Goal: Task Accomplishment & Management: Manage account settings

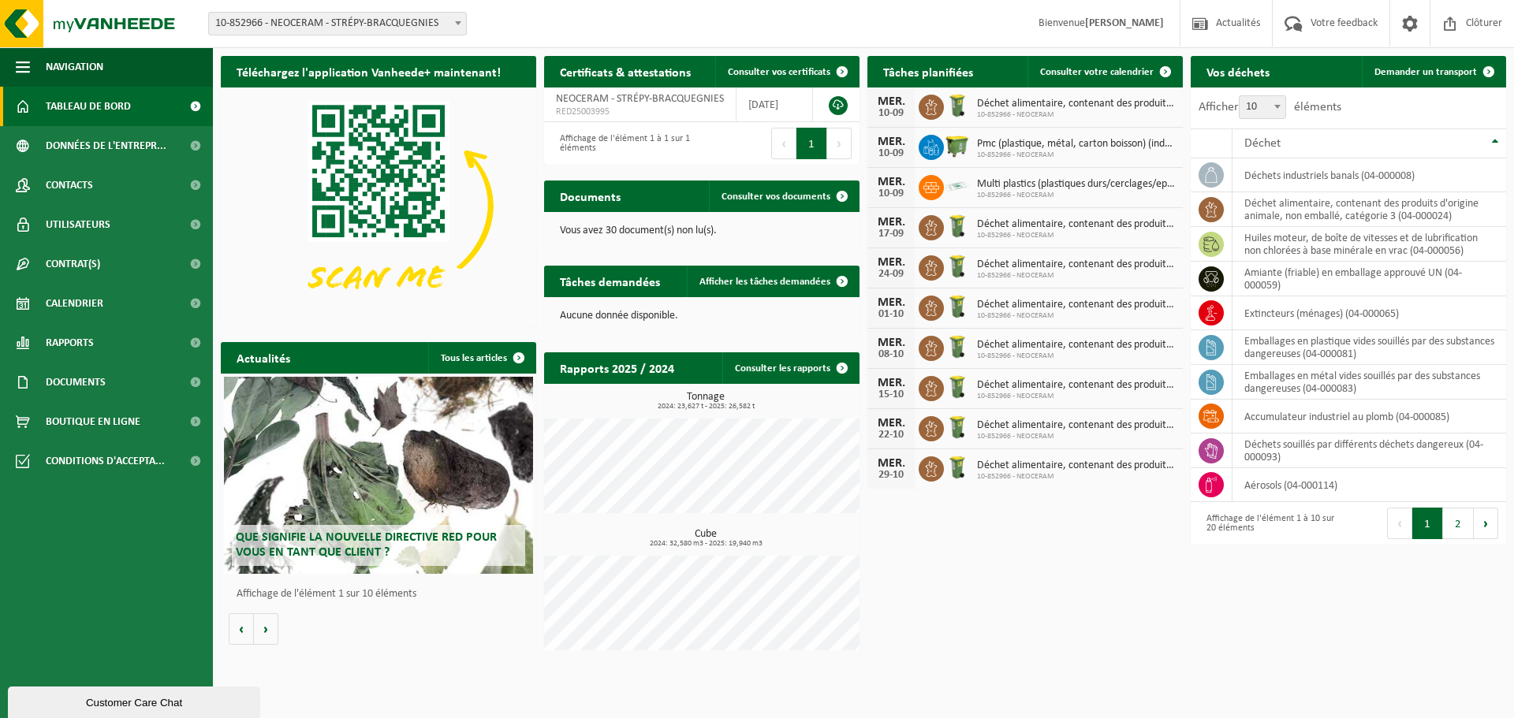
click at [1083, 185] on span "Multi plastics (plastiques durs/cerclages/eps/film naturel/film mélange/pmc)" at bounding box center [1076, 184] width 198 height 13
click at [1083, 186] on span "Multi plastics (plastiques durs/cerclages/eps/film naturel/film mélange/pmc)" at bounding box center [1076, 184] width 198 height 13
click at [1092, 69] on span "Consulter votre calendrier" at bounding box center [1097, 72] width 114 height 10
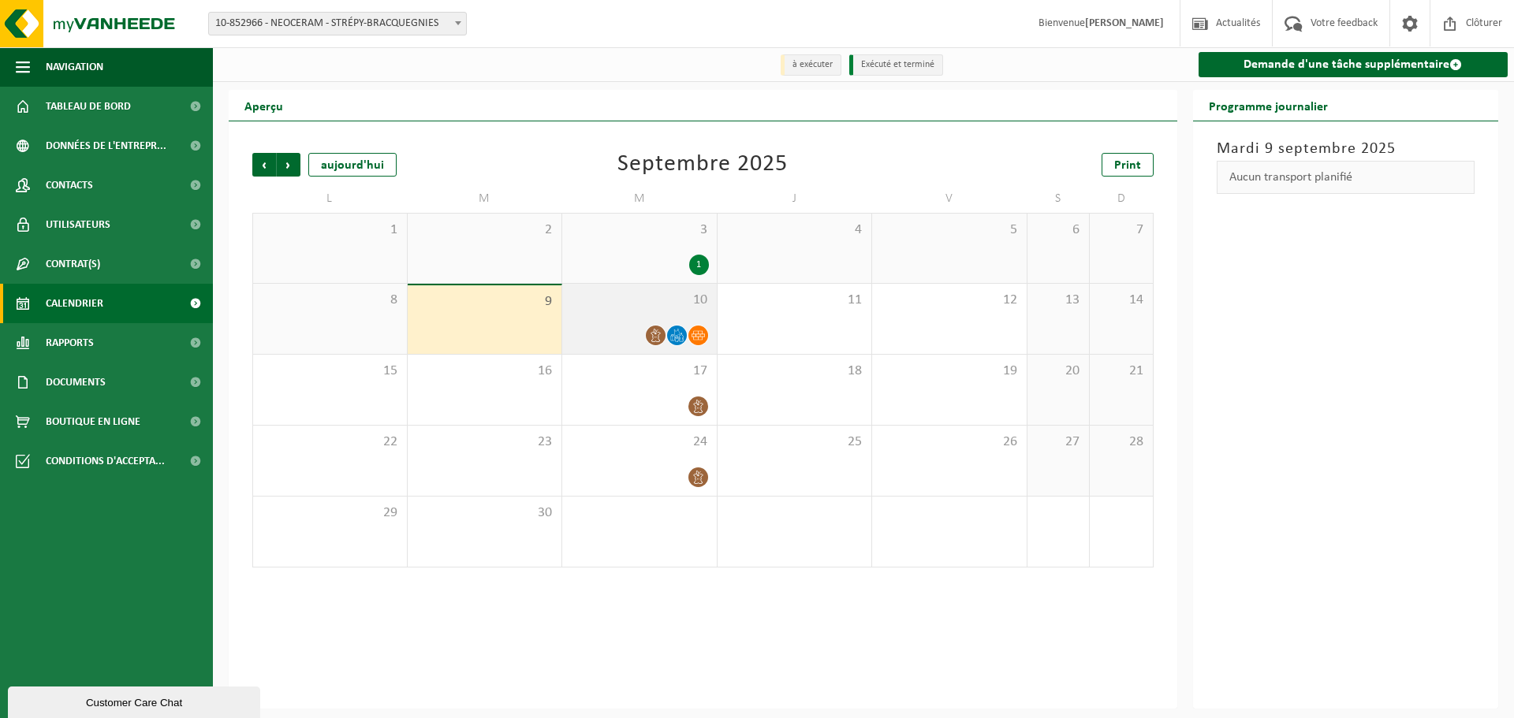
click at [679, 339] on icon at bounding box center [681, 337] width 4 height 7
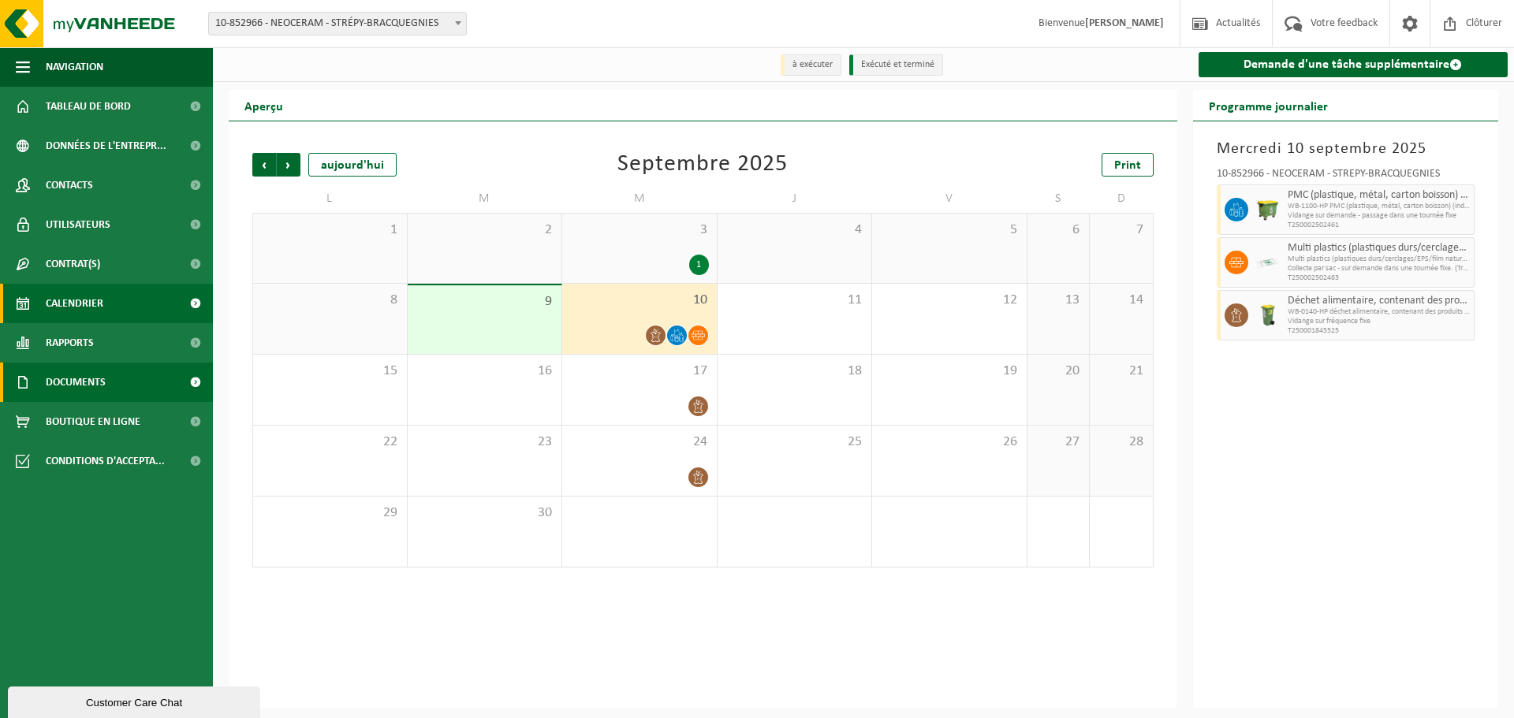
click at [76, 375] on span "Documents" at bounding box center [76, 382] width 60 height 39
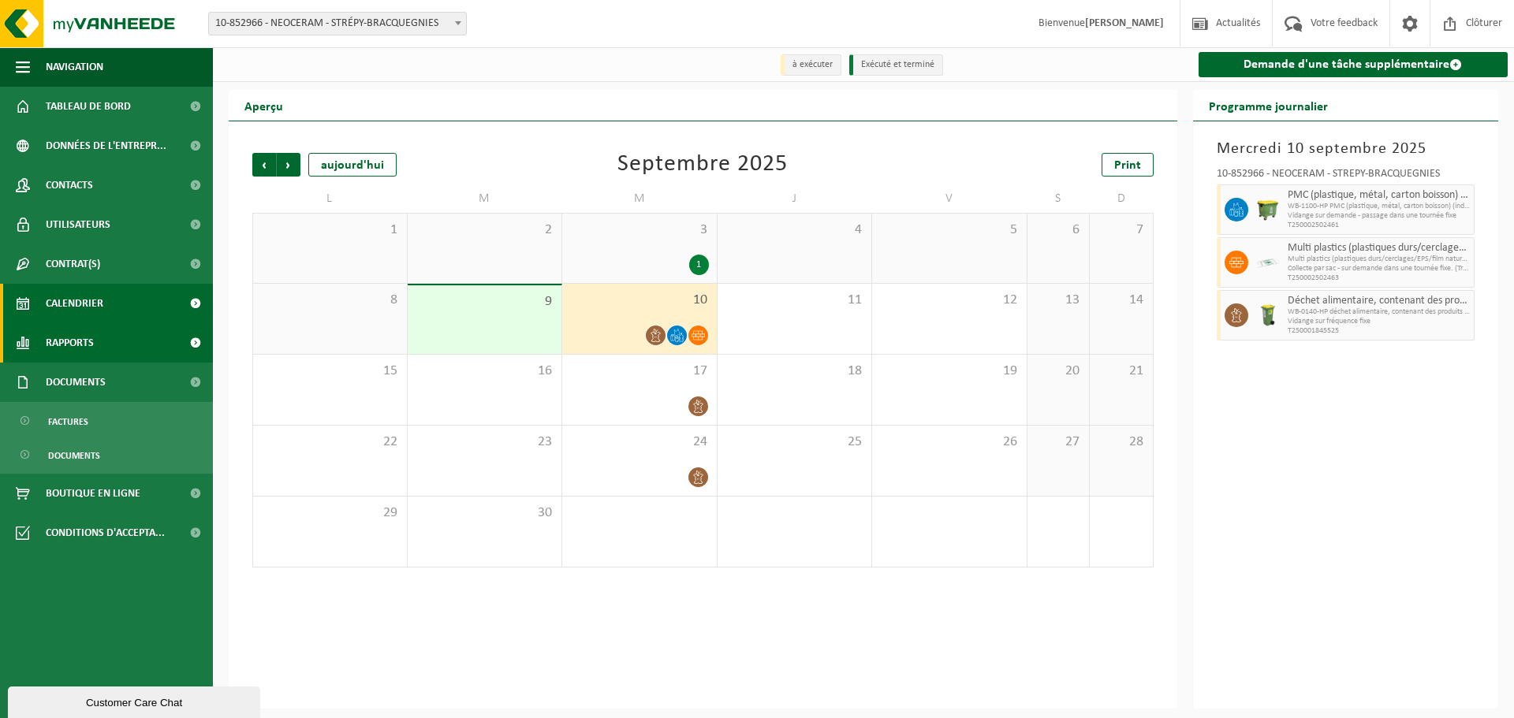
click at [103, 335] on link "Rapports" at bounding box center [106, 342] width 213 height 39
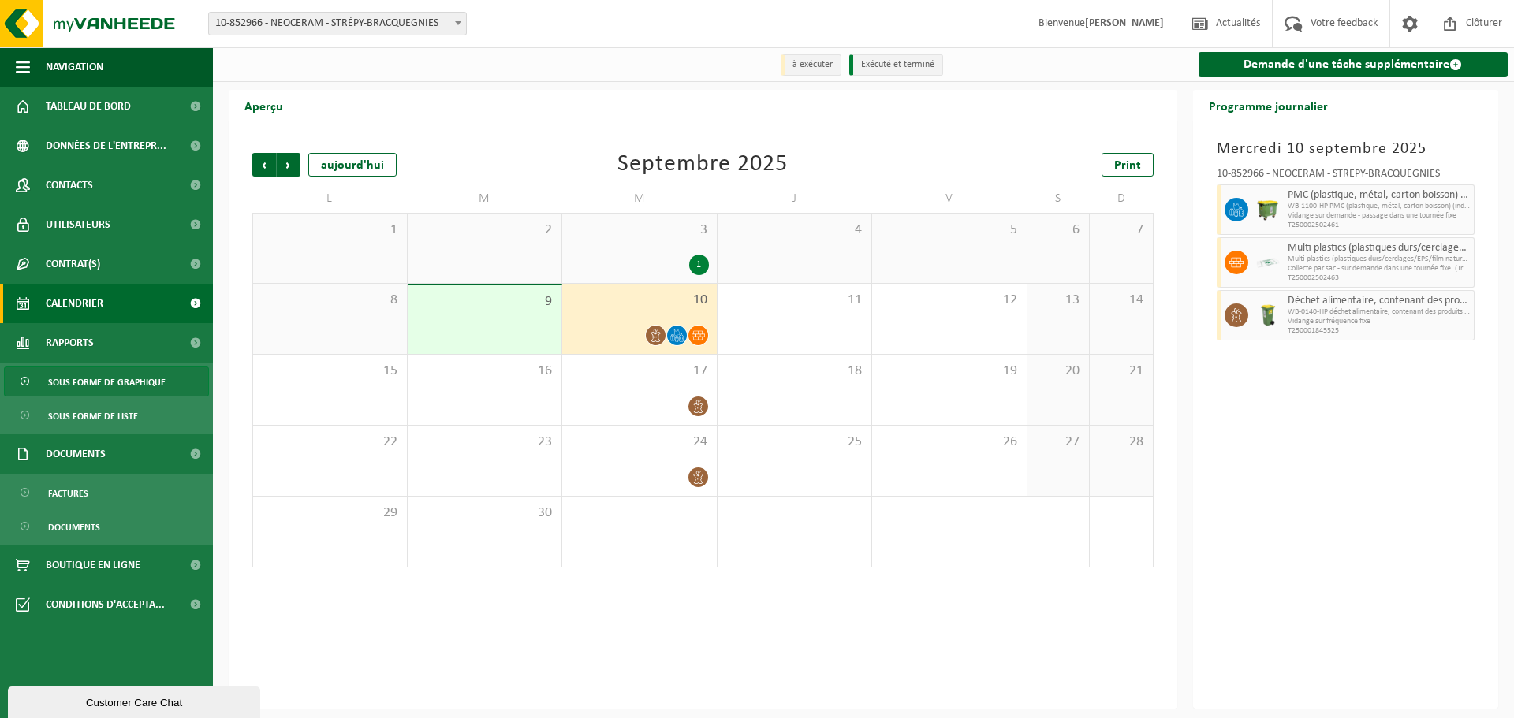
click at [97, 383] on span "Sous forme de graphique" at bounding box center [106, 382] width 117 height 30
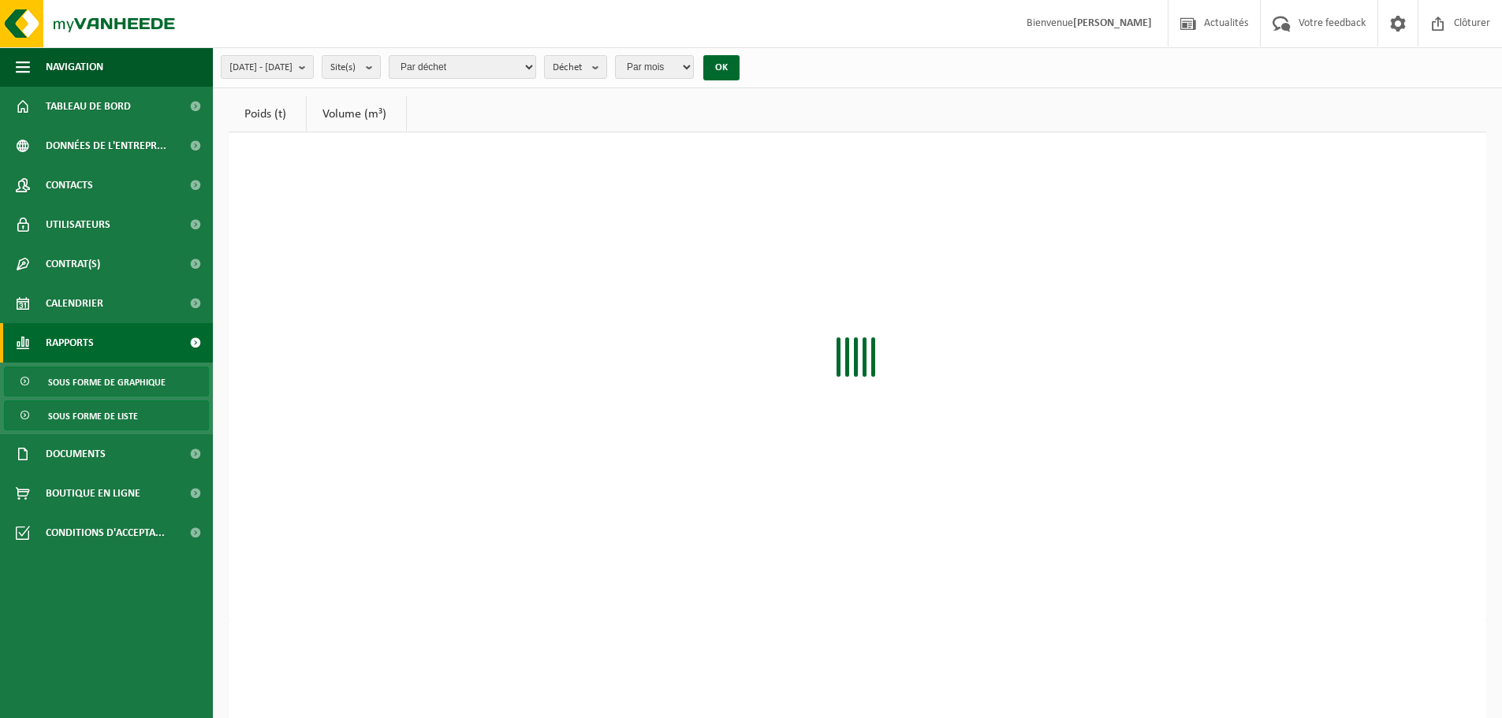
click at [99, 406] on span "Sous forme de liste" at bounding box center [93, 416] width 90 height 30
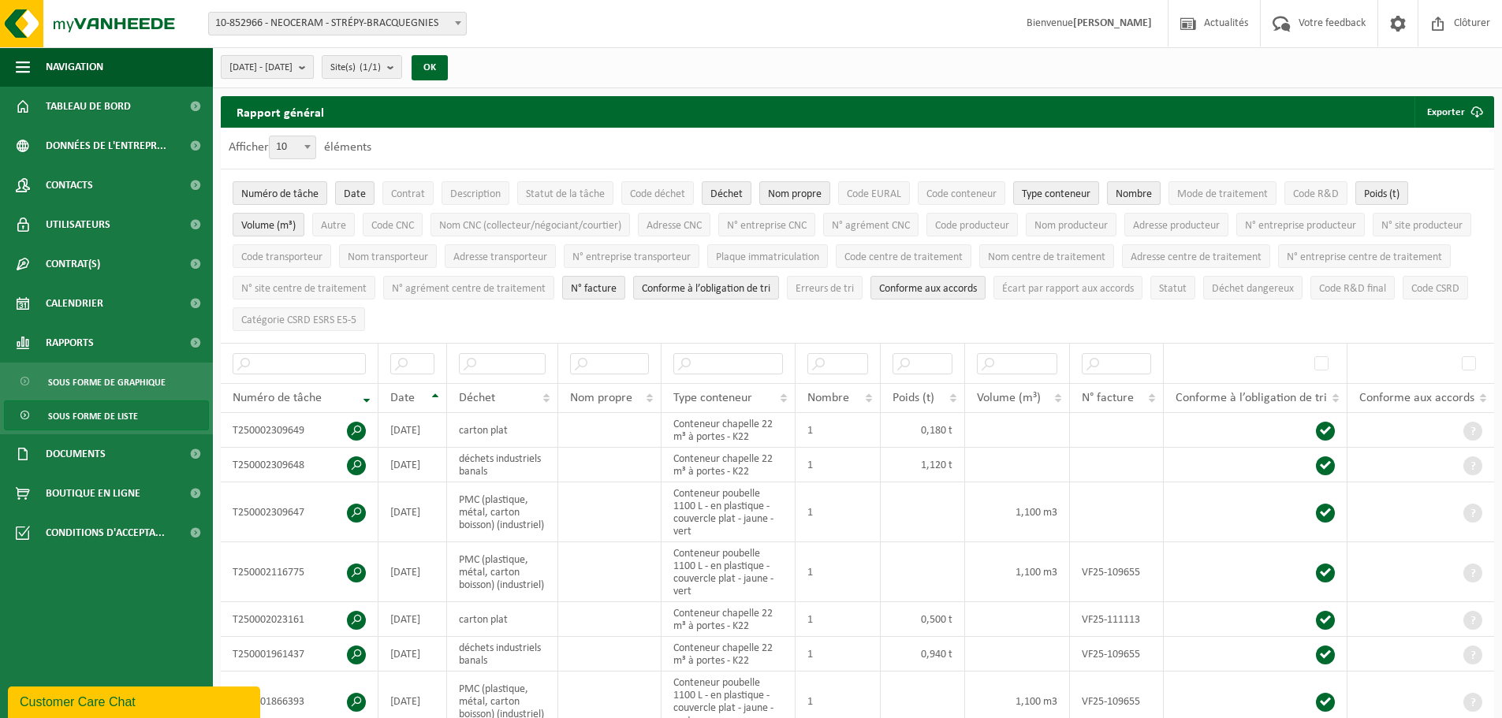
click at [314, 64] on button "2025-04-01 - 2025-09-09" at bounding box center [267, 67] width 93 height 24
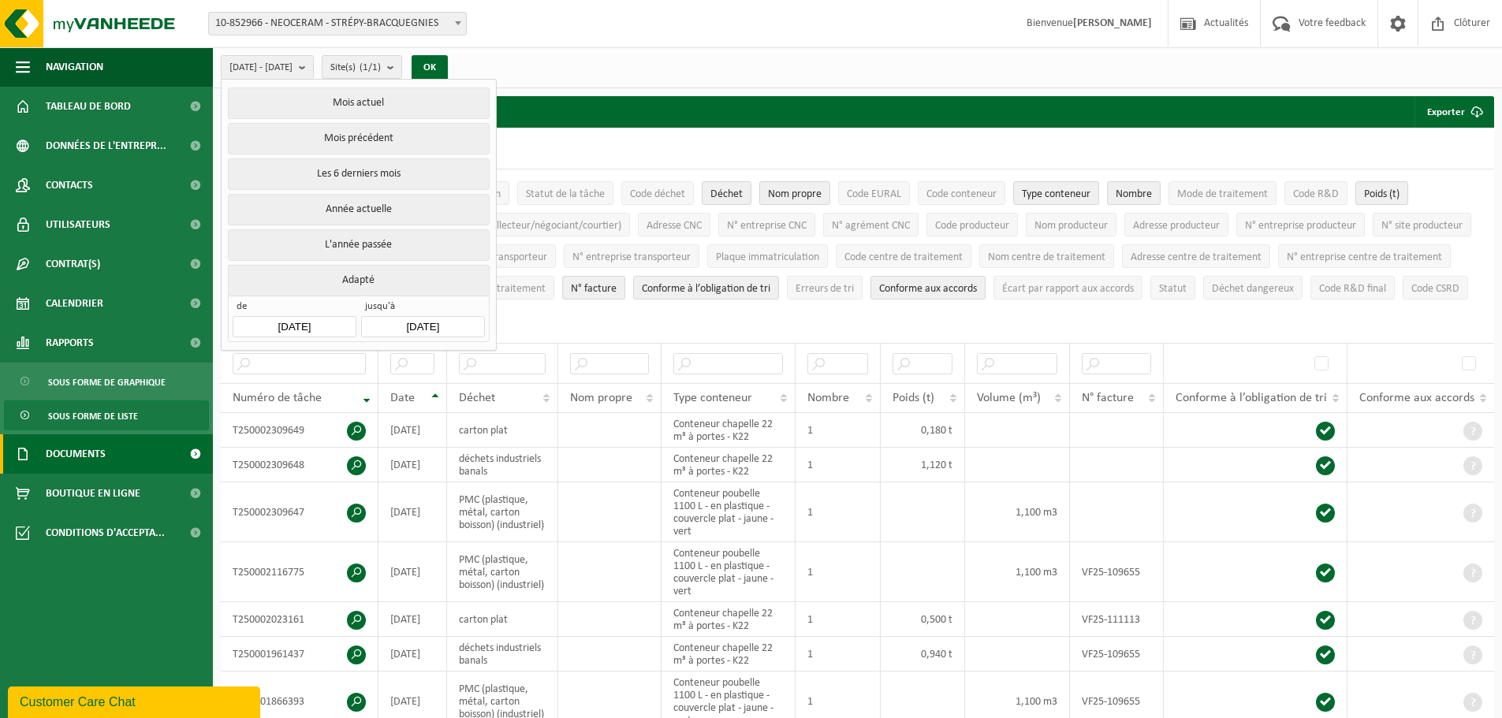
click at [88, 440] on span "Documents" at bounding box center [76, 453] width 60 height 39
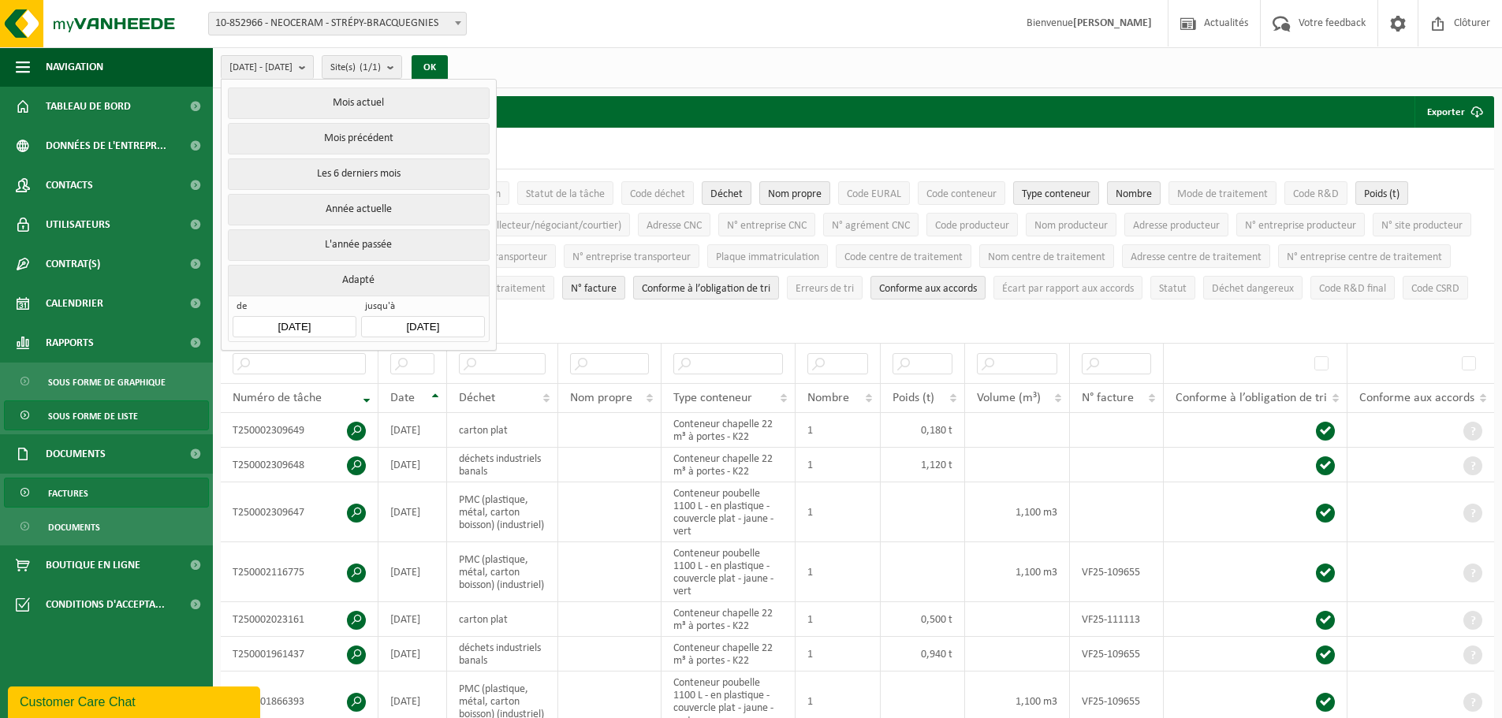
click at [89, 479] on link "Factures" at bounding box center [106, 493] width 205 height 30
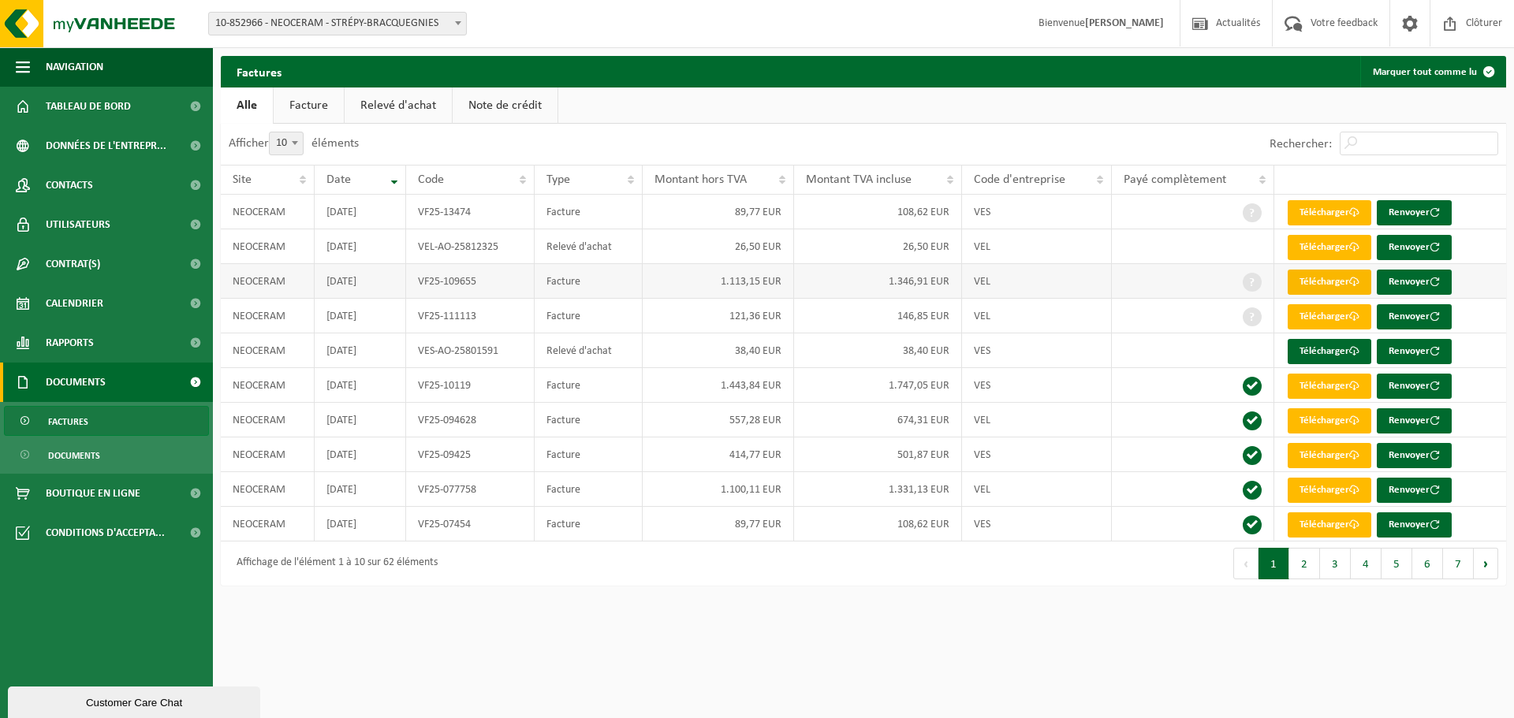
click at [1317, 280] on link "Télécharger" at bounding box center [1330, 282] width 84 height 25
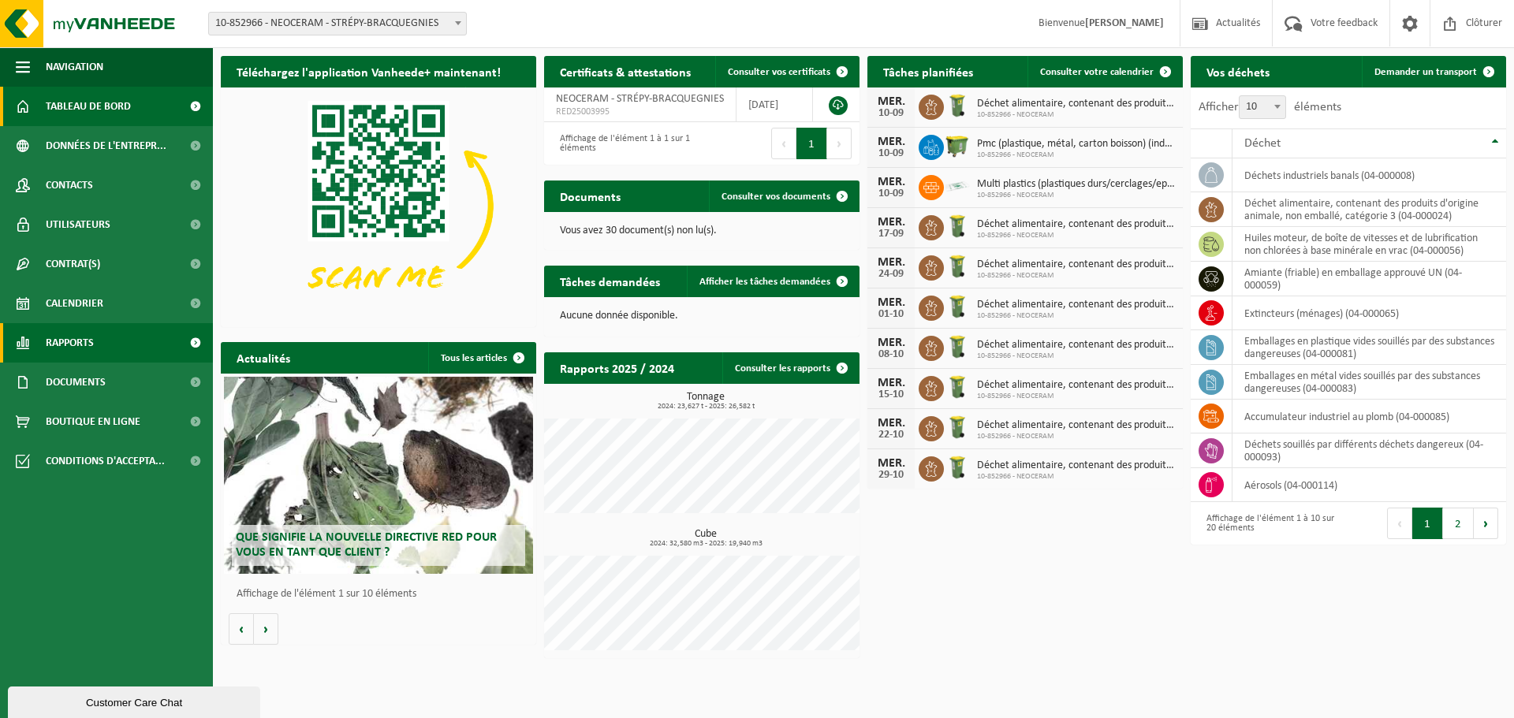
click at [96, 349] on link "Rapports" at bounding box center [106, 342] width 213 height 39
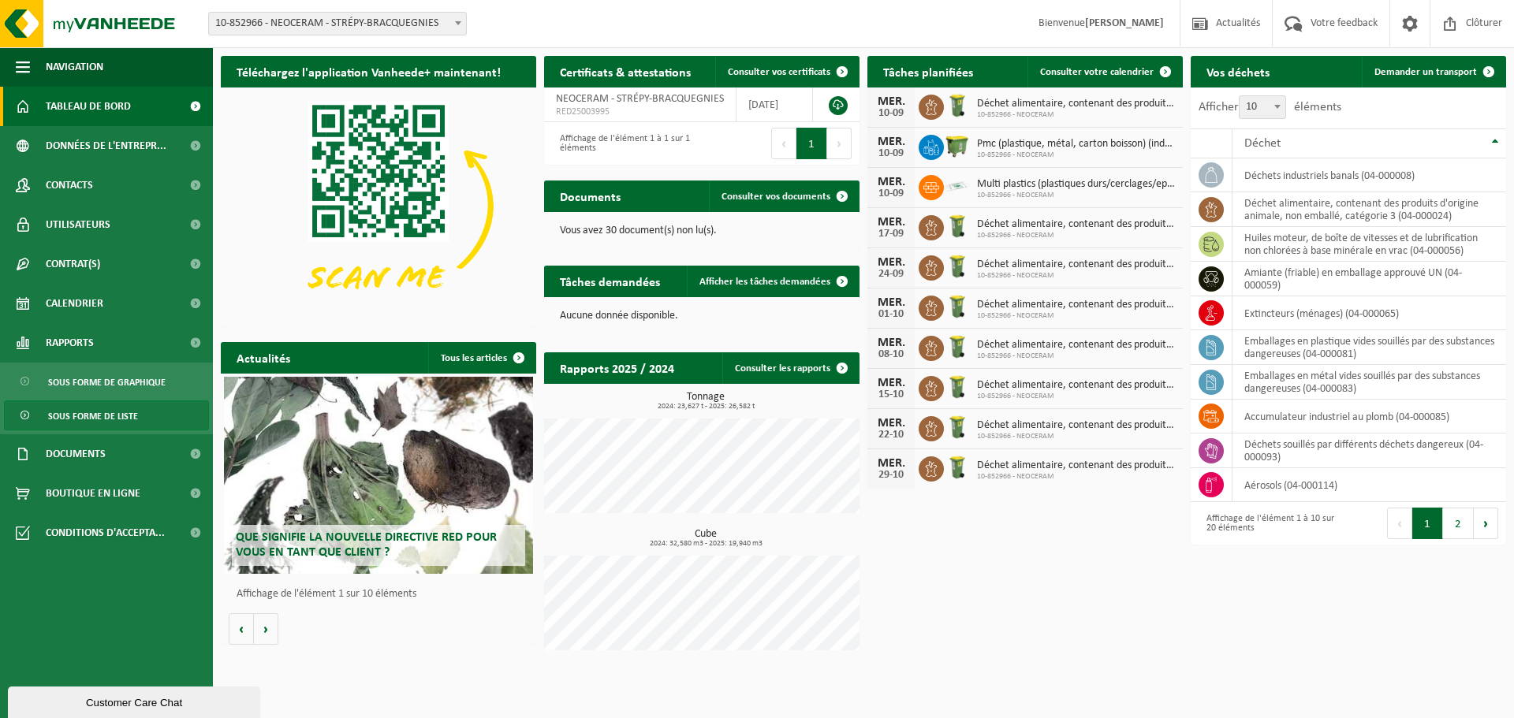
click at [90, 415] on span "Sous forme de liste" at bounding box center [93, 416] width 90 height 30
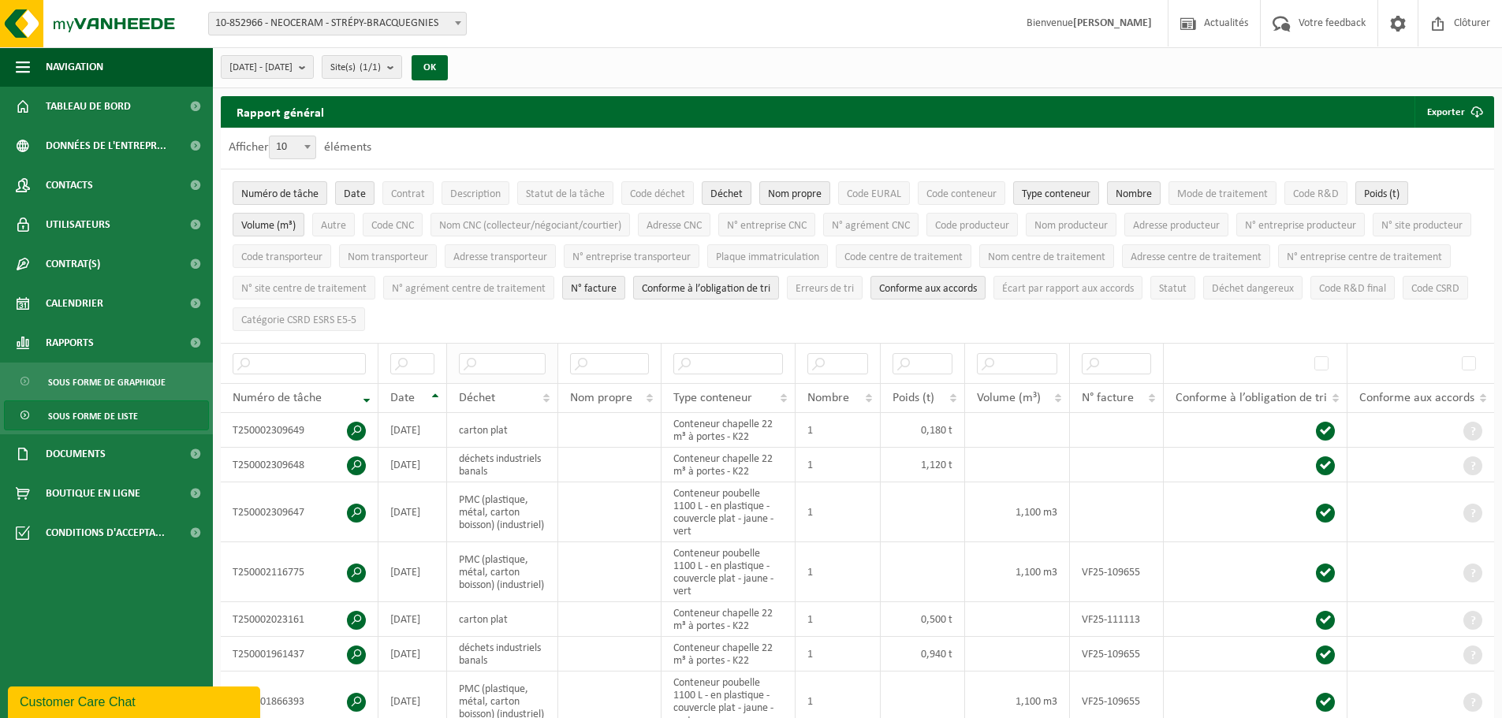
click at [524, 345] on th at bounding box center [502, 363] width 111 height 40
click at [524, 357] on input "text" at bounding box center [502, 363] width 87 height 21
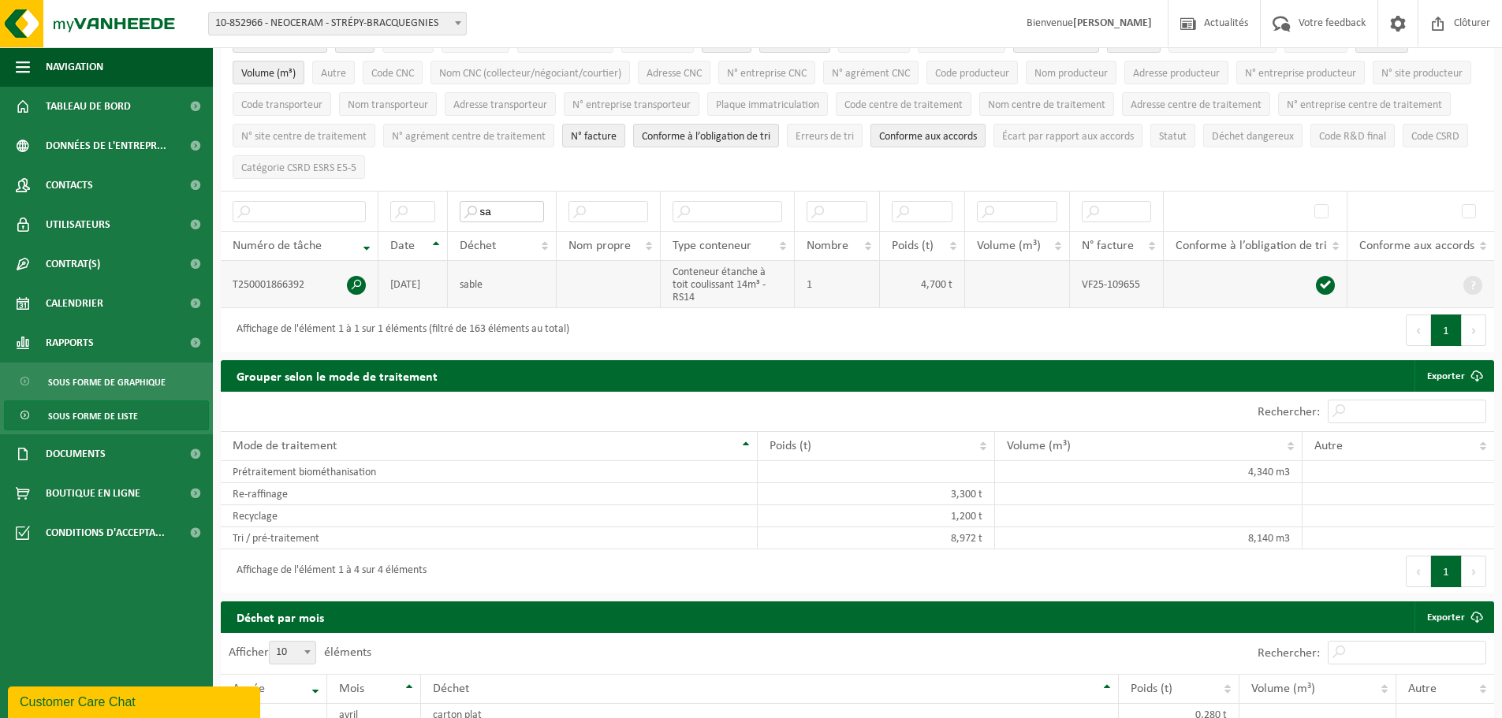
scroll to position [158, 0]
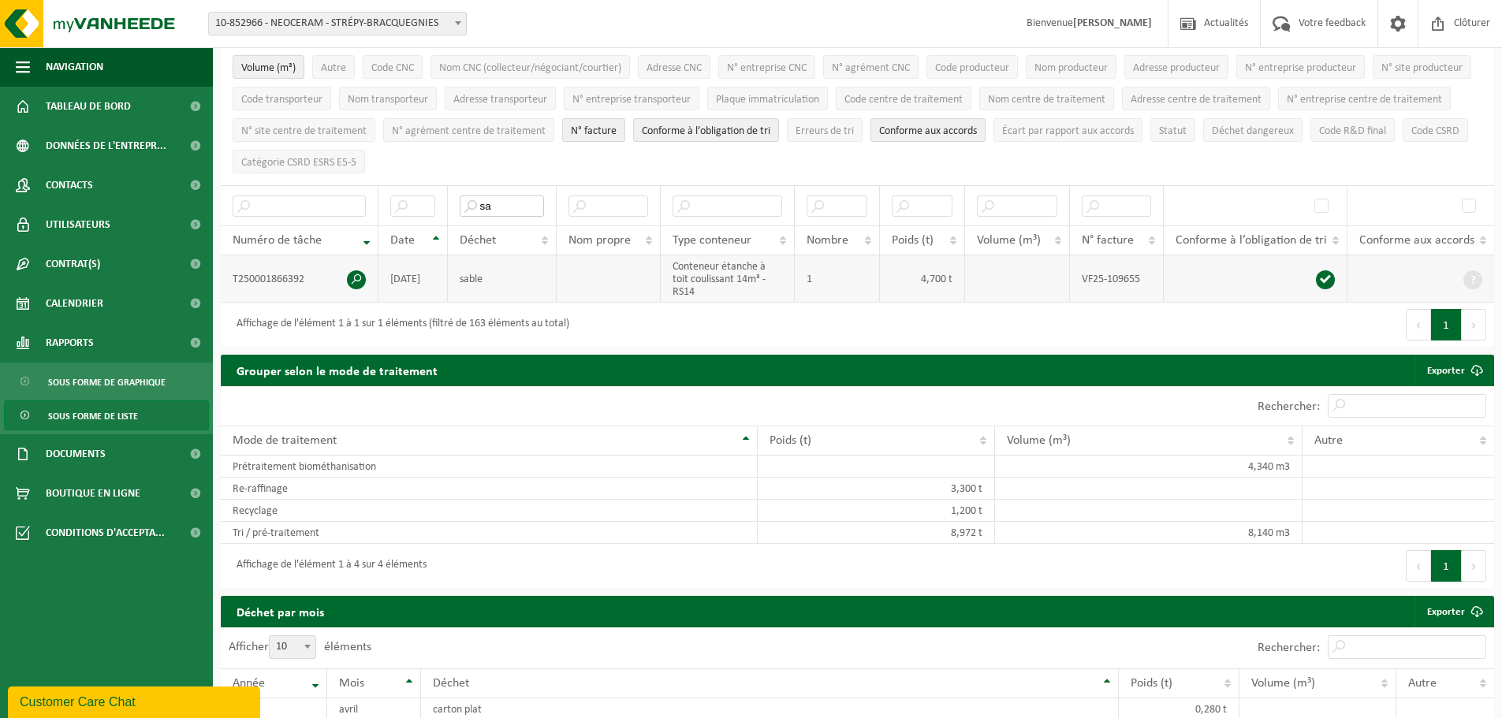
type input "sa"
click at [359, 273] on span at bounding box center [356, 279] width 19 height 19
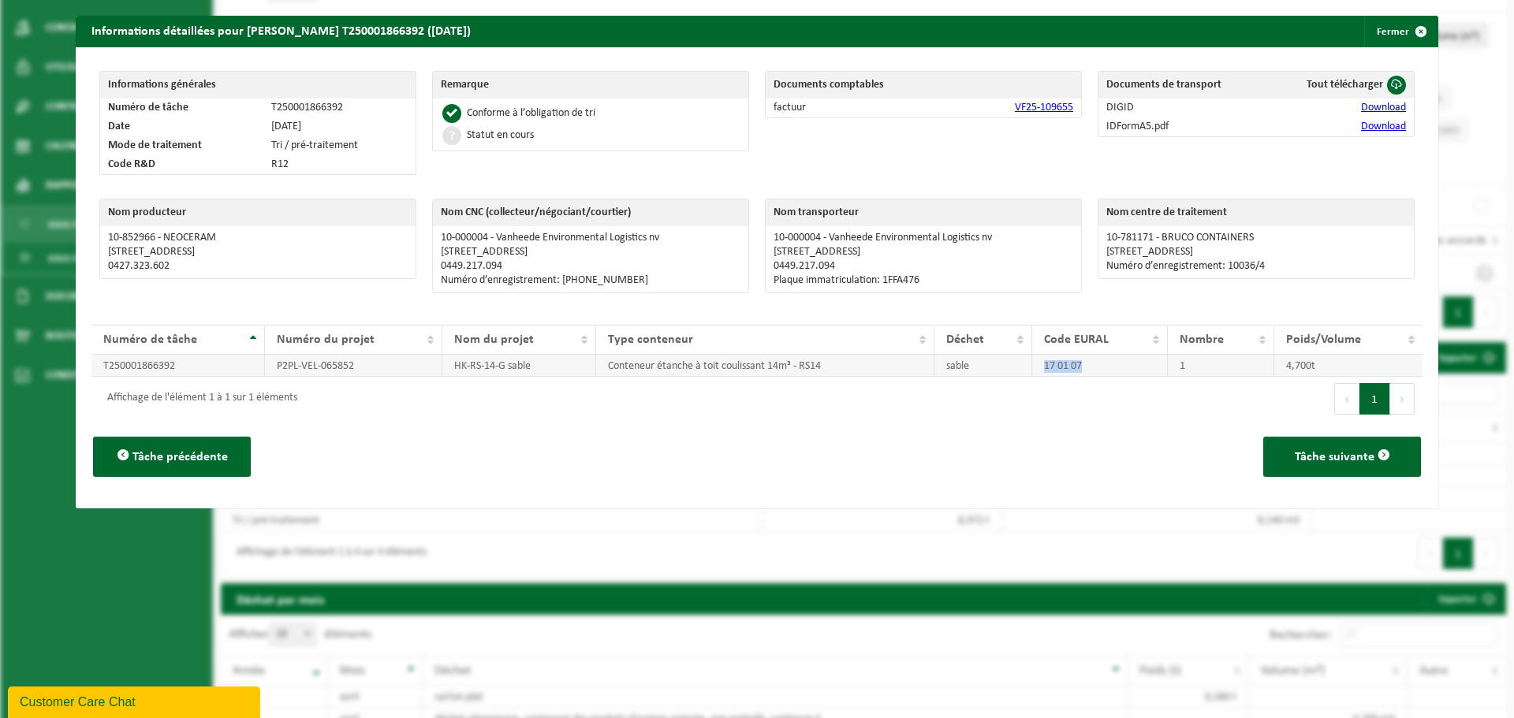
drag, startPoint x: 1099, startPoint y: 364, endPoint x: 1031, endPoint y: 375, distance: 68.6
click at [1032, 375] on td "17 01 07" at bounding box center [1100, 366] width 136 height 22
copy td "17 01 07"
click at [900, 424] on div "Tâche précédente Tâche suivante" at bounding box center [756, 457] width 1331 height 72
click at [1376, 106] on link "Download" at bounding box center [1383, 108] width 45 height 12
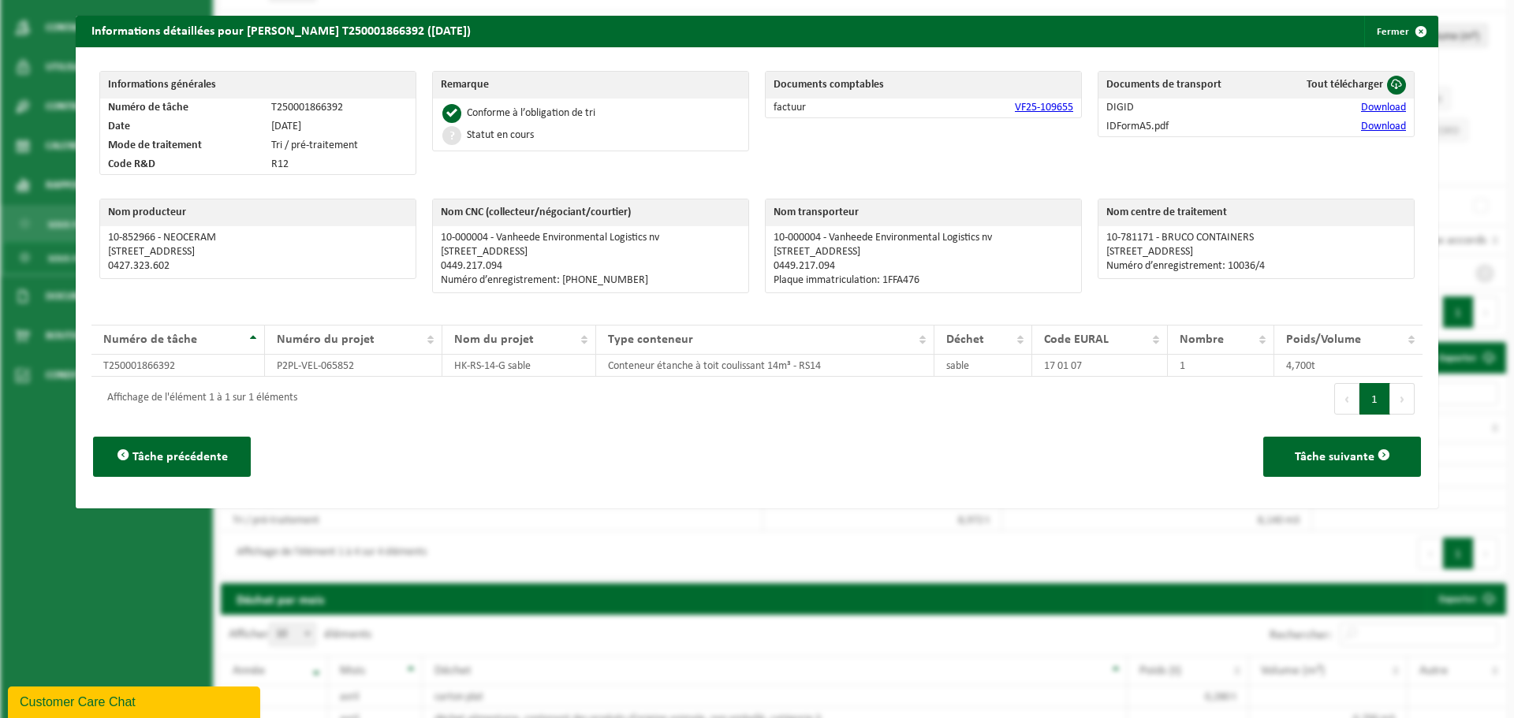
click at [1364, 121] on link "Download" at bounding box center [1383, 127] width 45 height 12
click at [1388, 29] on button "Fermer" at bounding box center [1400, 32] width 73 height 32
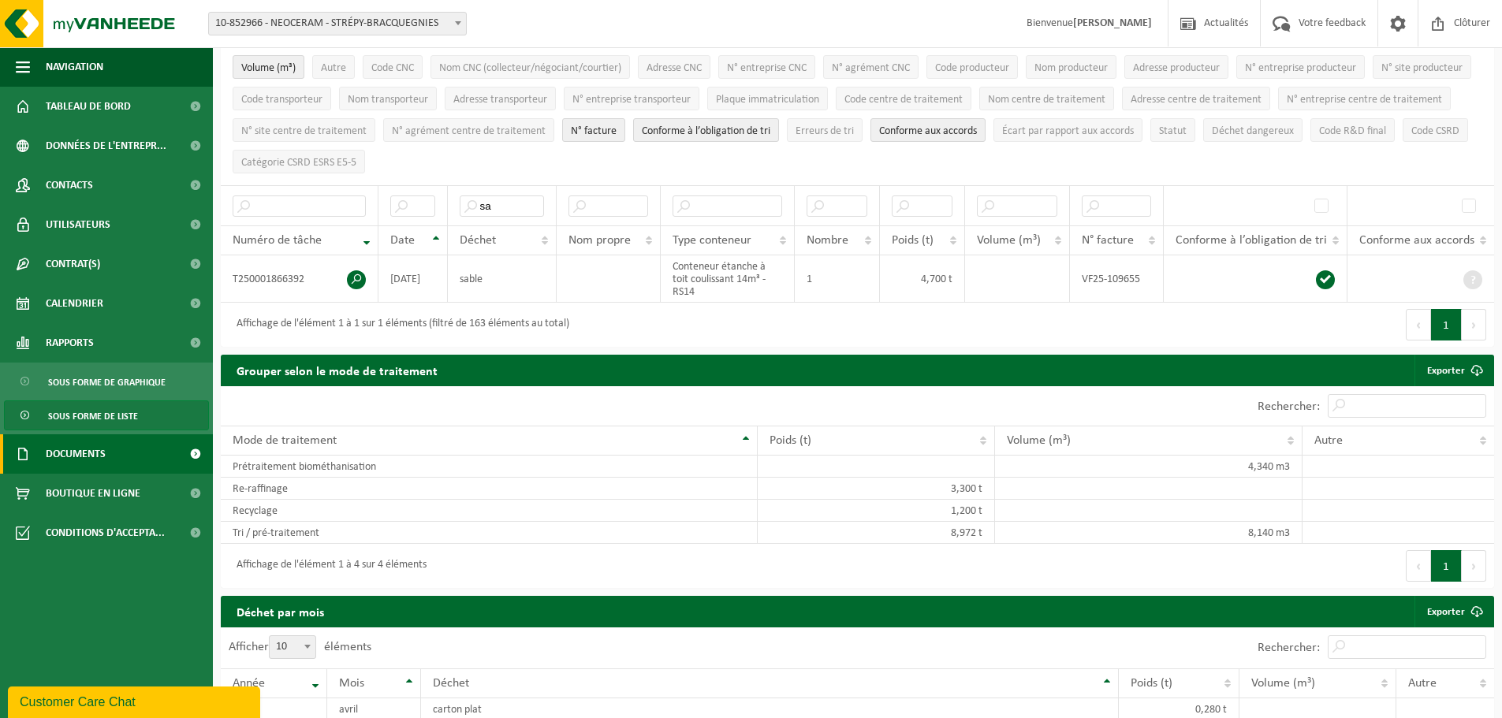
click at [76, 458] on span "Documents" at bounding box center [76, 453] width 60 height 39
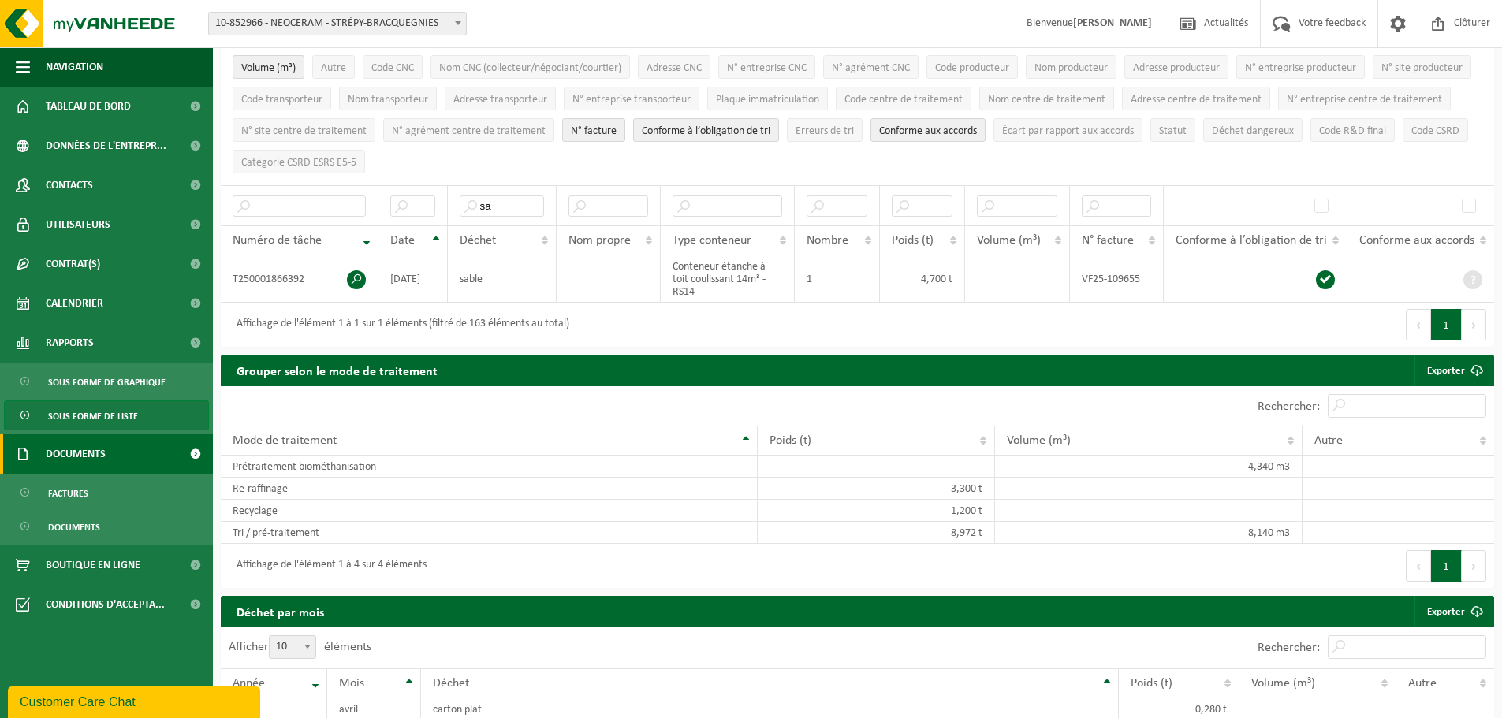
click at [21, 454] on span at bounding box center [23, 453] width 14 height 39
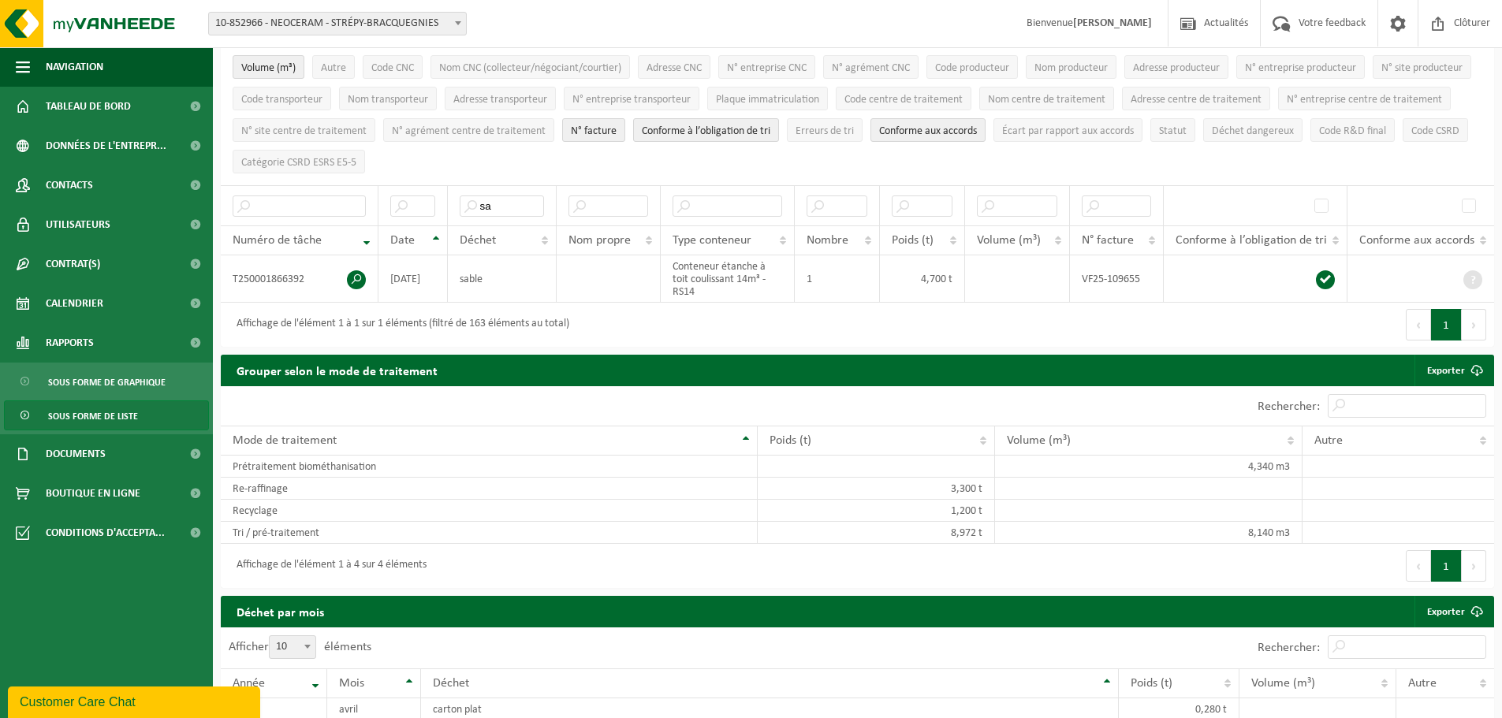
click at [53, 408] on span "Sous forme de liste" at bounding box center [93, 416] width 90 height 30
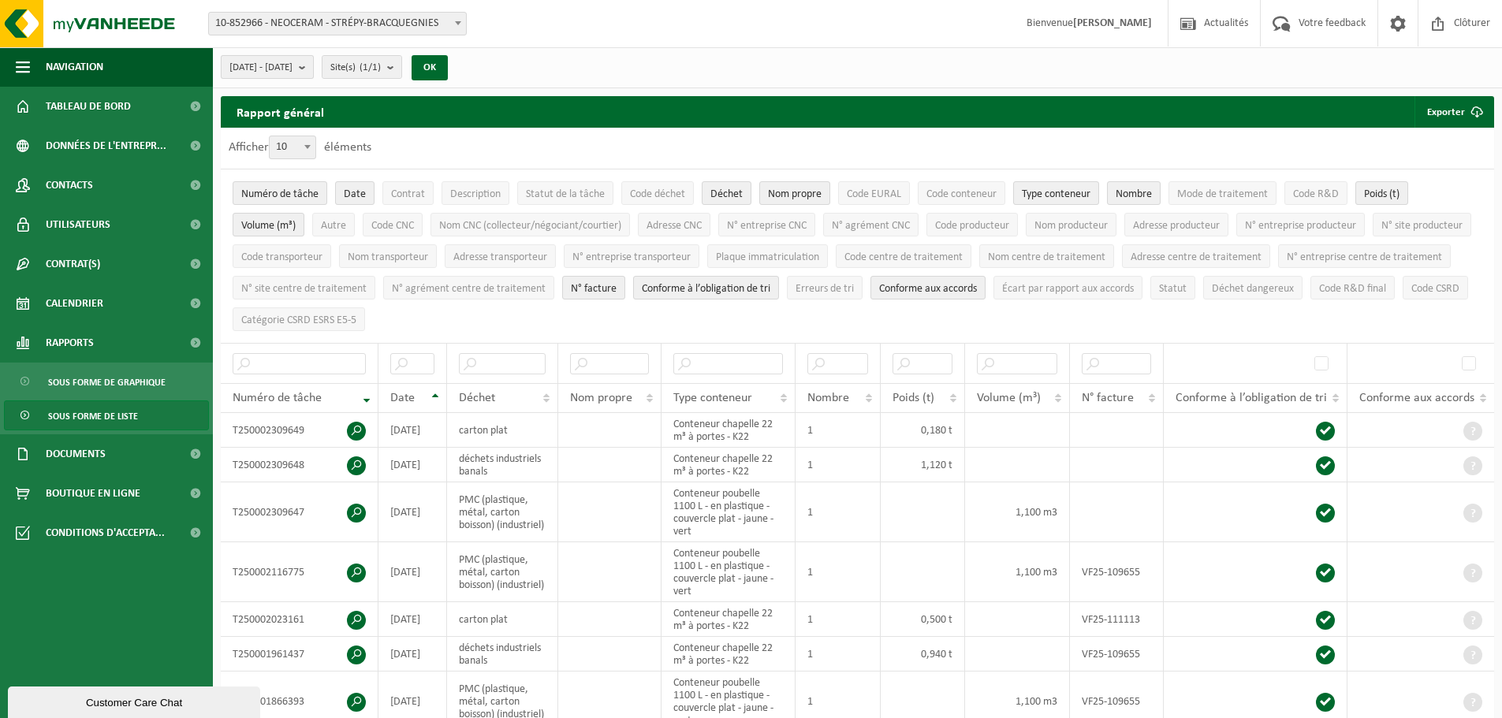
click at [293, 65] on span "2025-04-01 - 2025-09-09" at bounding box center [260, 68] width 63 height 24
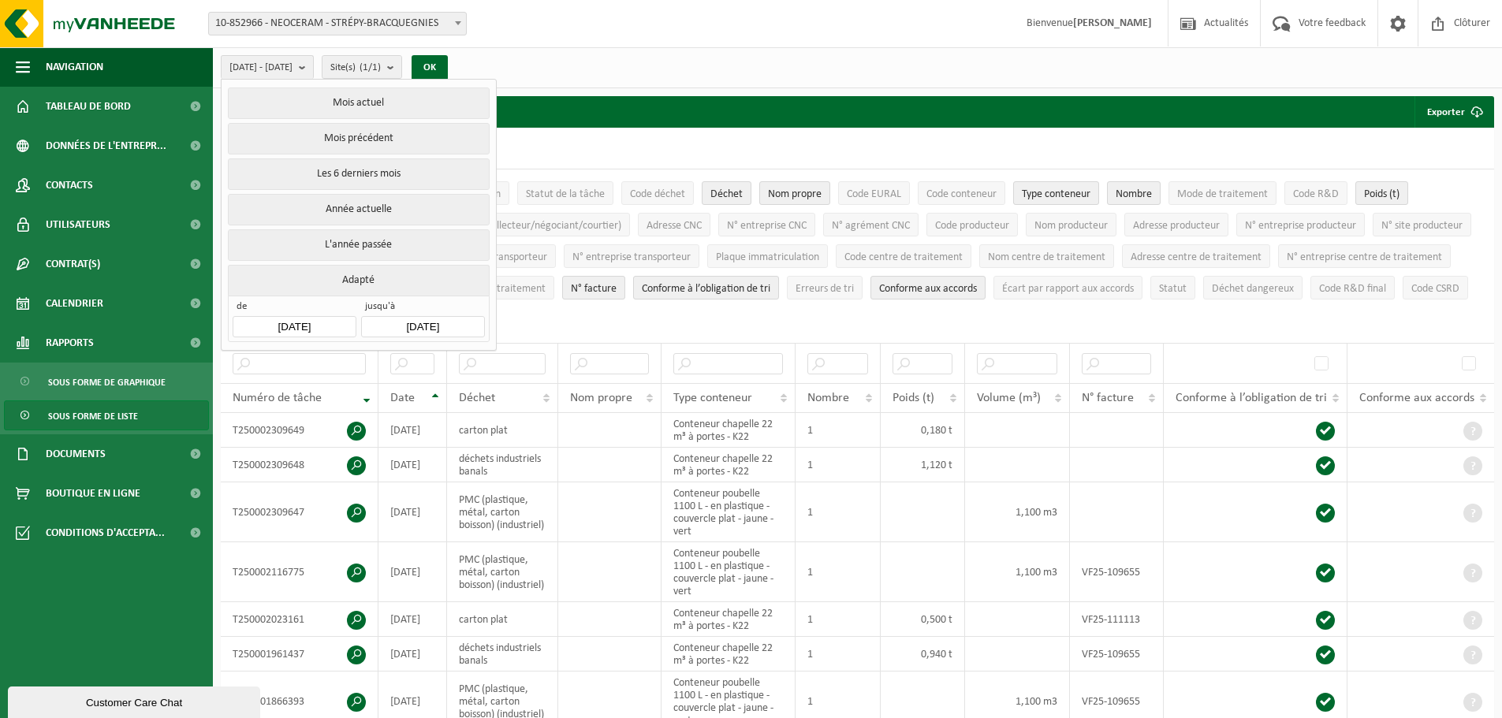
click at [347, 106] on button "Mois actuel" at bounding box center [358, 104] width 261 height 32
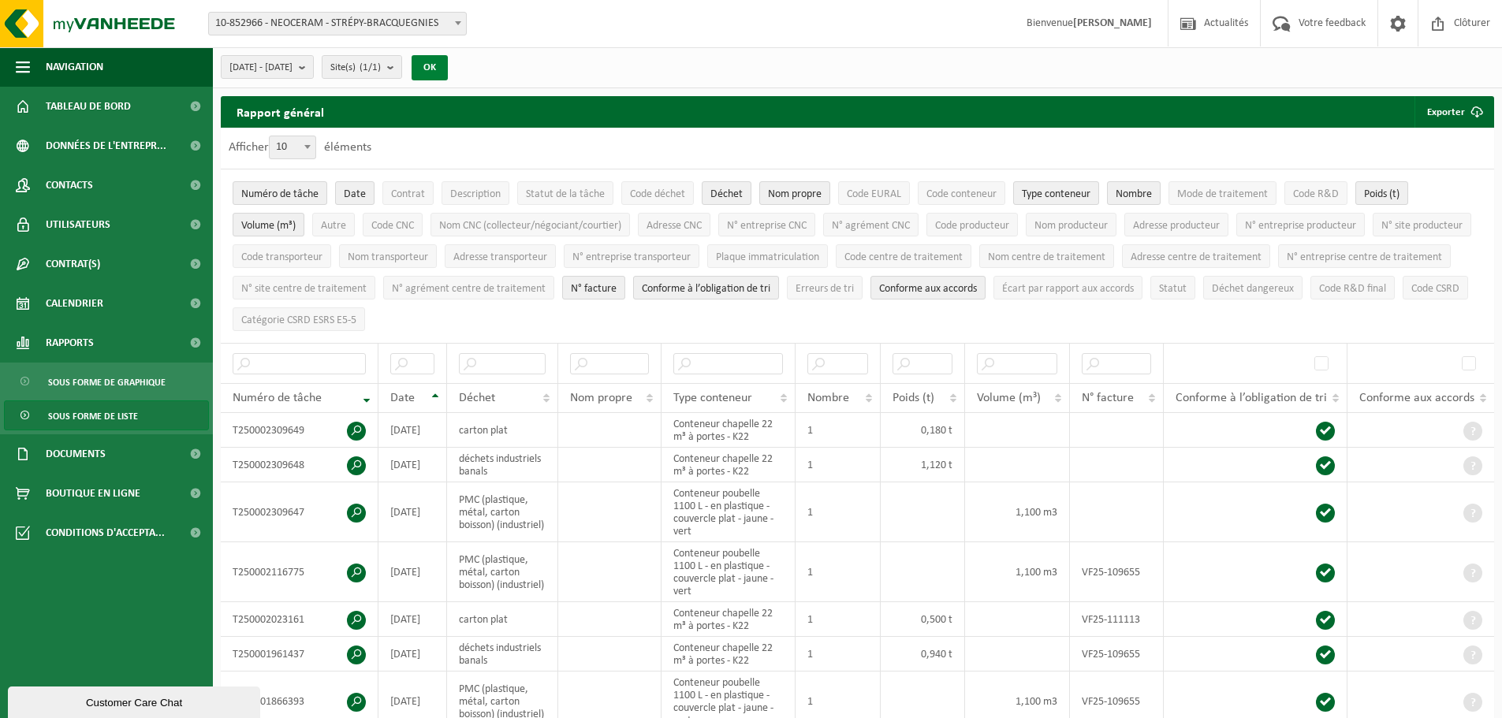
click at [448, 65] on button "OK" at bounding box center [430, 67] width 36 height 25
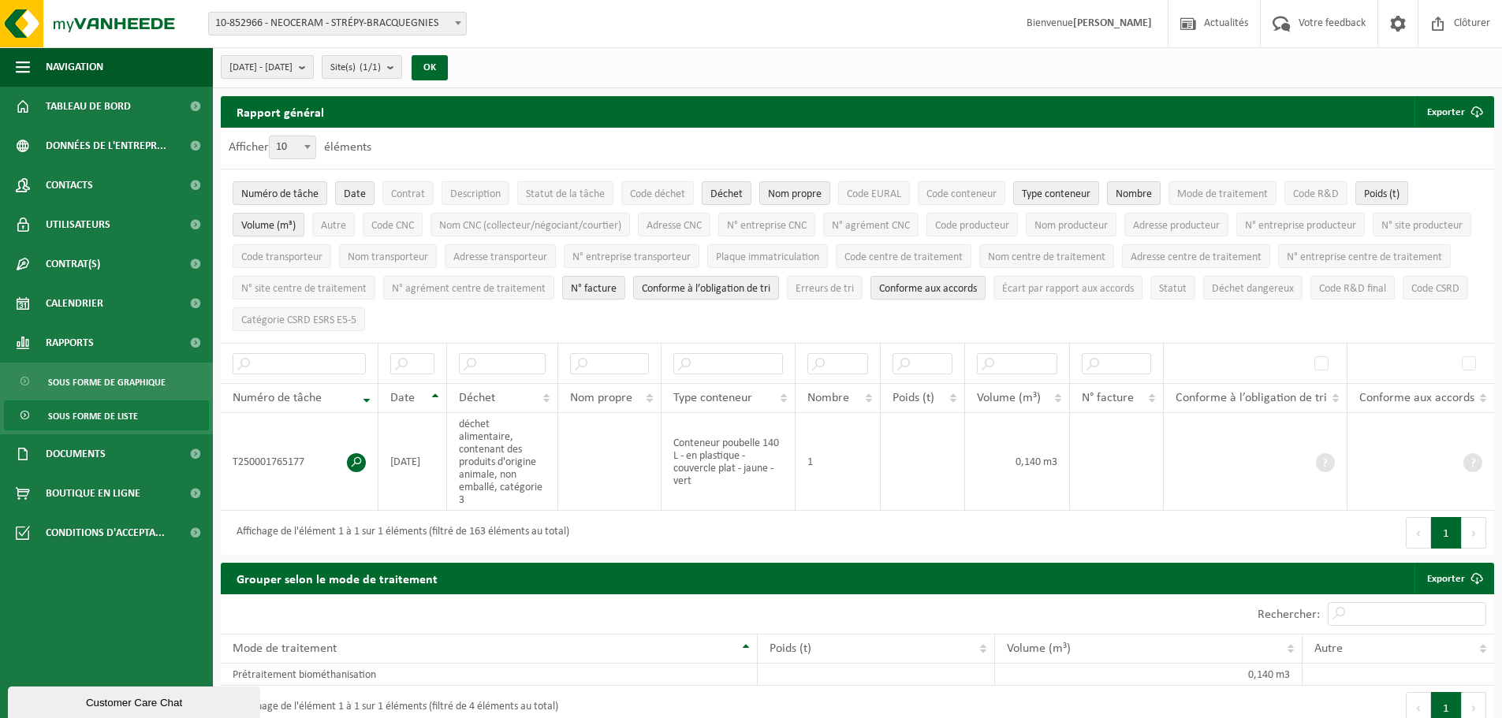
click at [313, 68] on b "submit" at bounding box center [306, 67] width 14 height 22
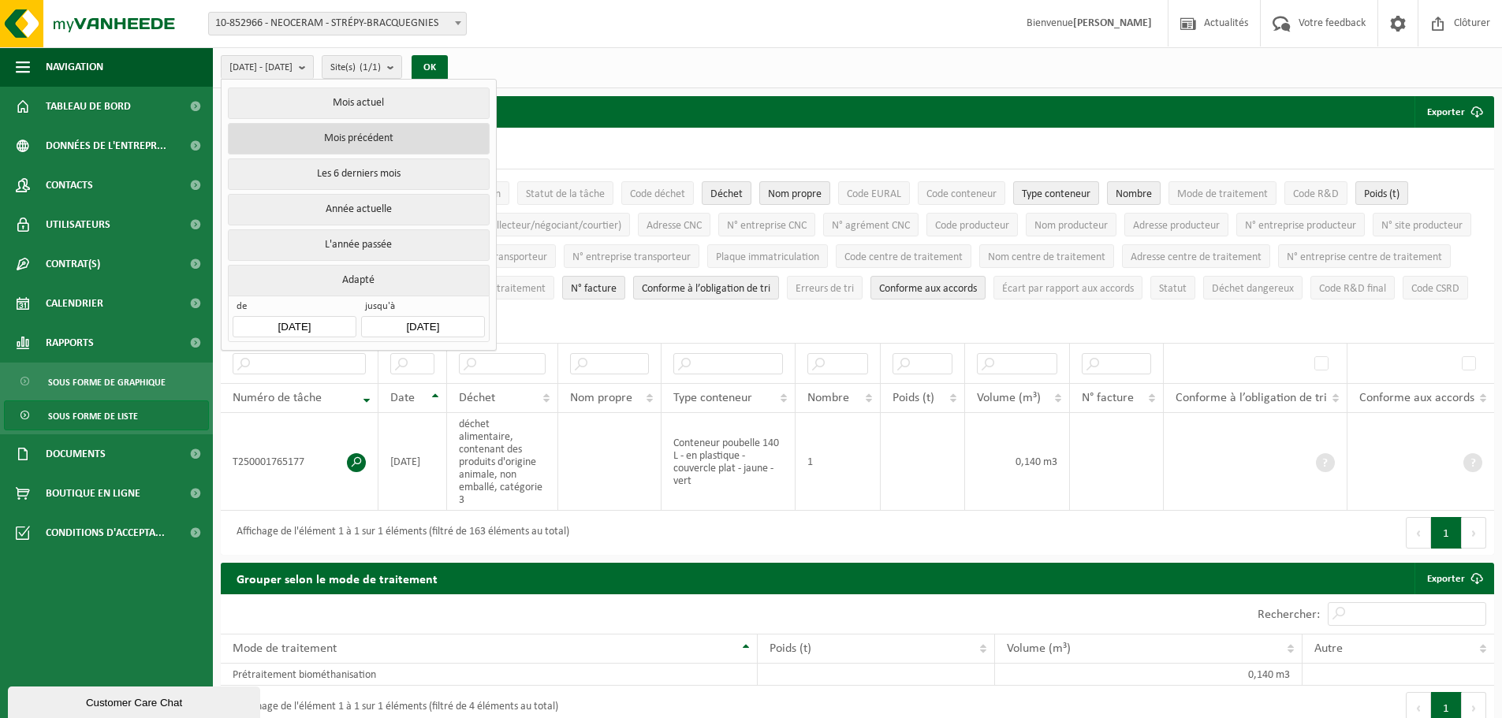
click at [353, 144] on button "Mois précédent" at bounding box center [358, 139] width 261 height 32
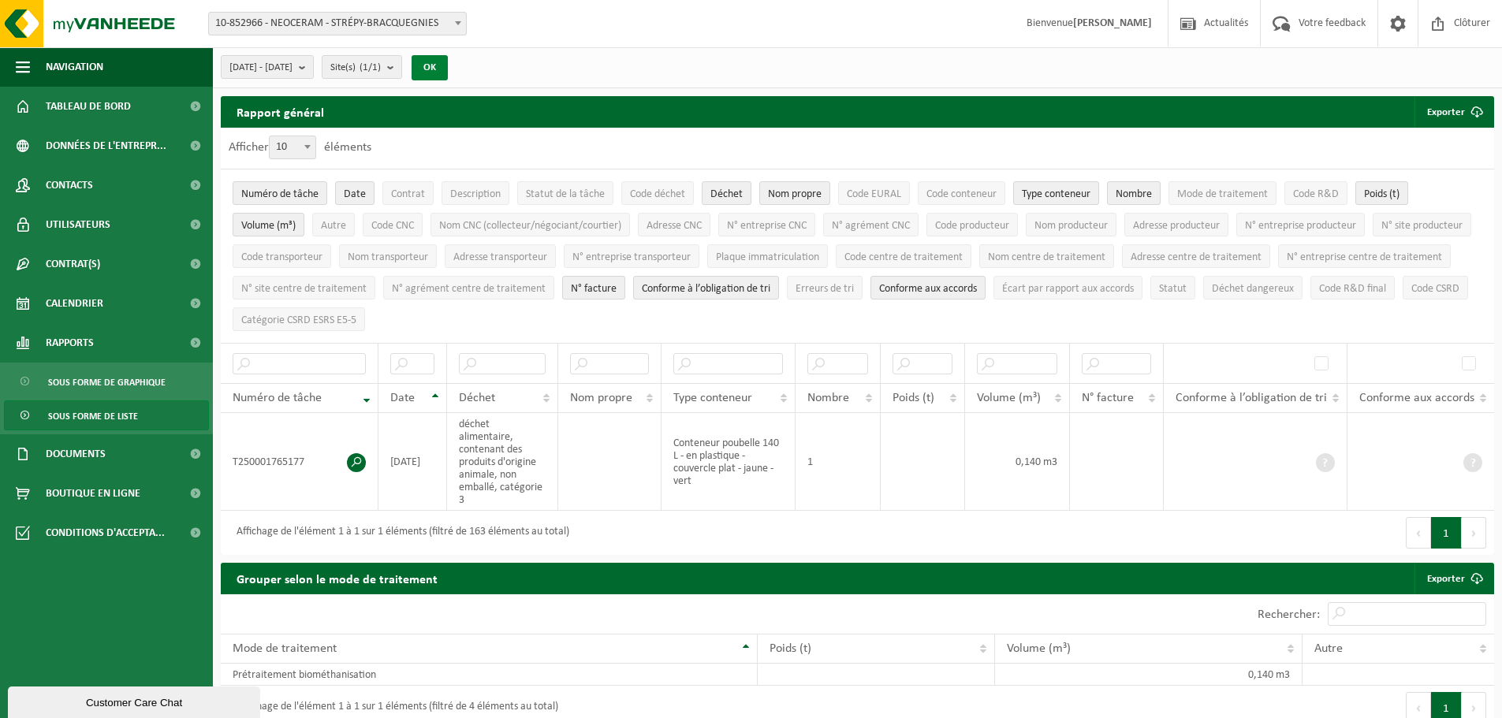
click at [448, 58] on button "OK" at bounding box center [430, 67] width 36 height 25
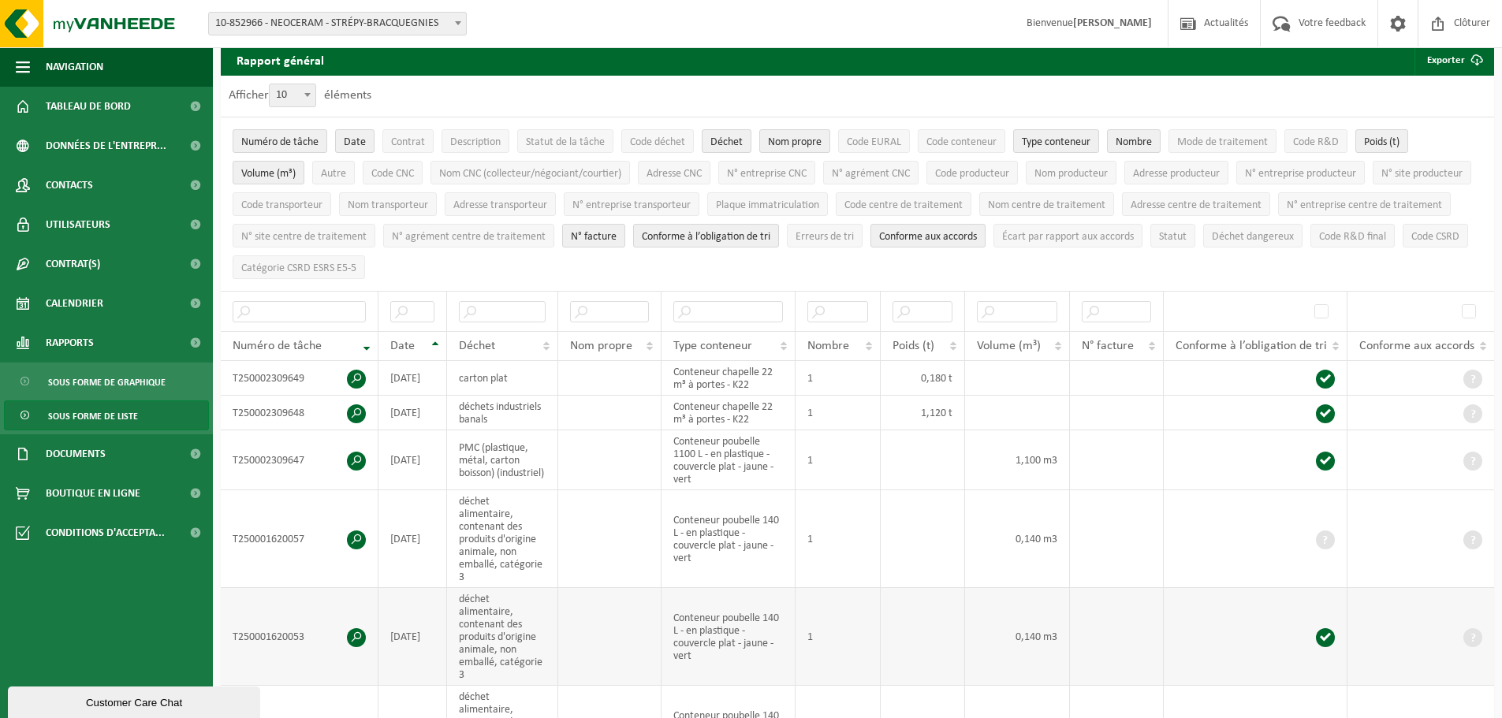
scroll to position [79, 0]
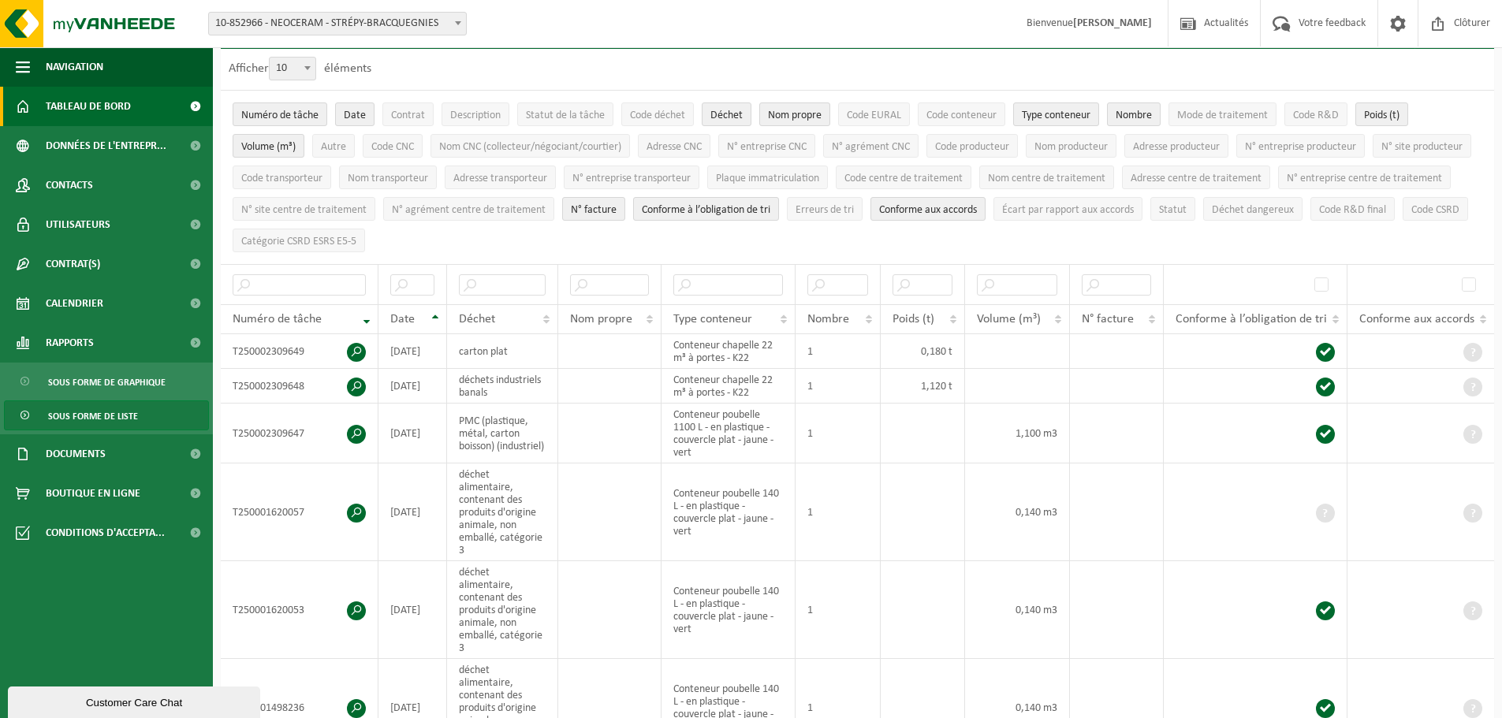
click at [72, 103] on span "Tableau de bord" at bounding box center [88, 106] width 85 height 39
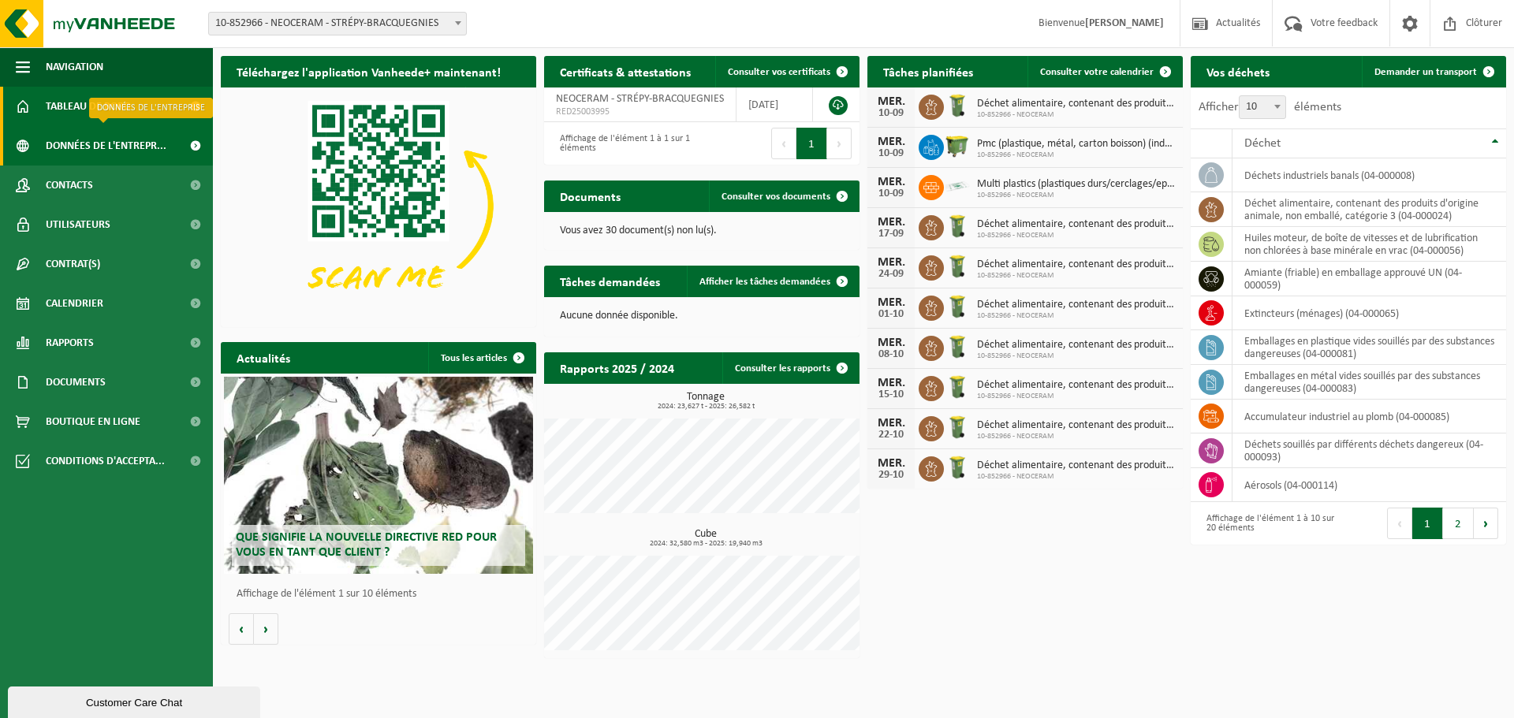
click at [87, 147] on span "Données de l'entrepr..." at bounding box center [106, 145] width 121 height 39
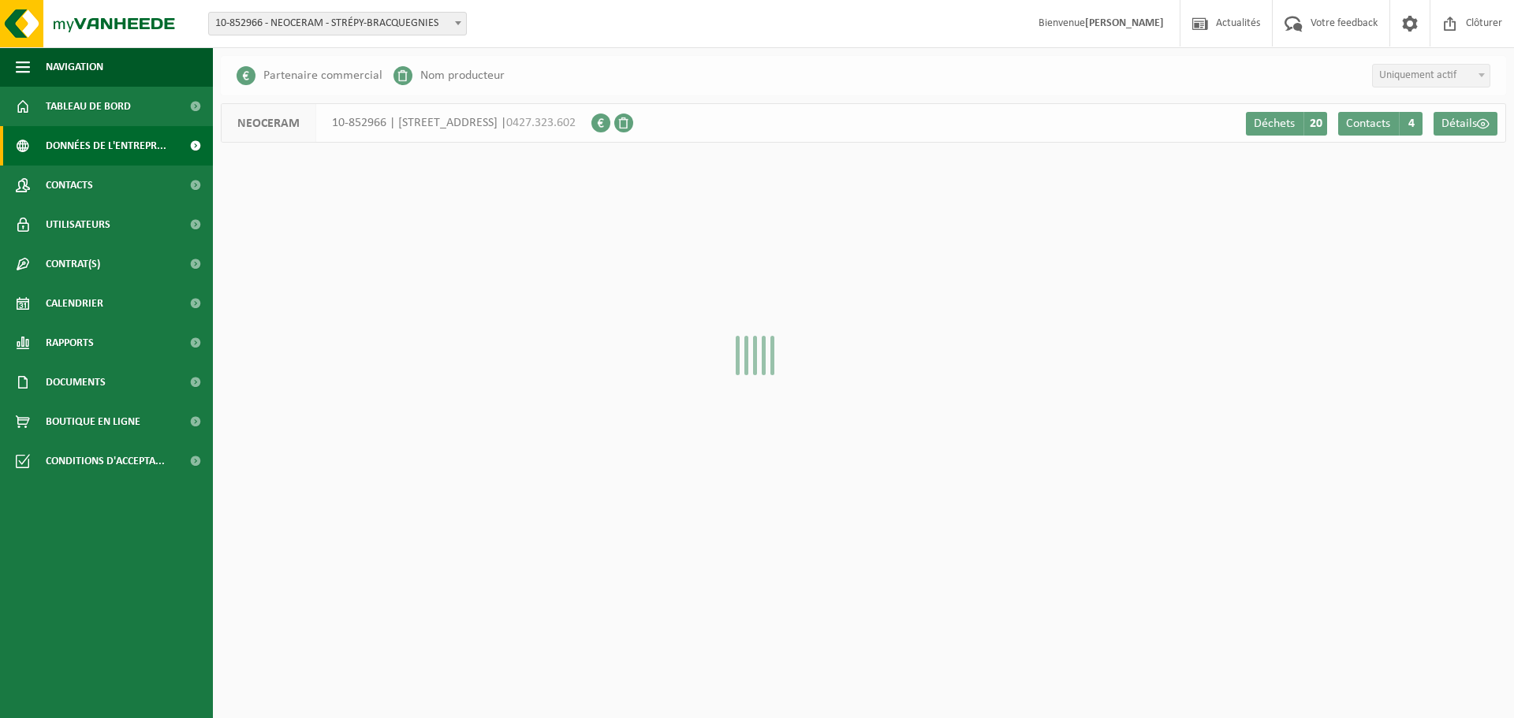
click at [91, 111] on span "Tableau de bord" at bounding box center [88, 106] width 85 height 39
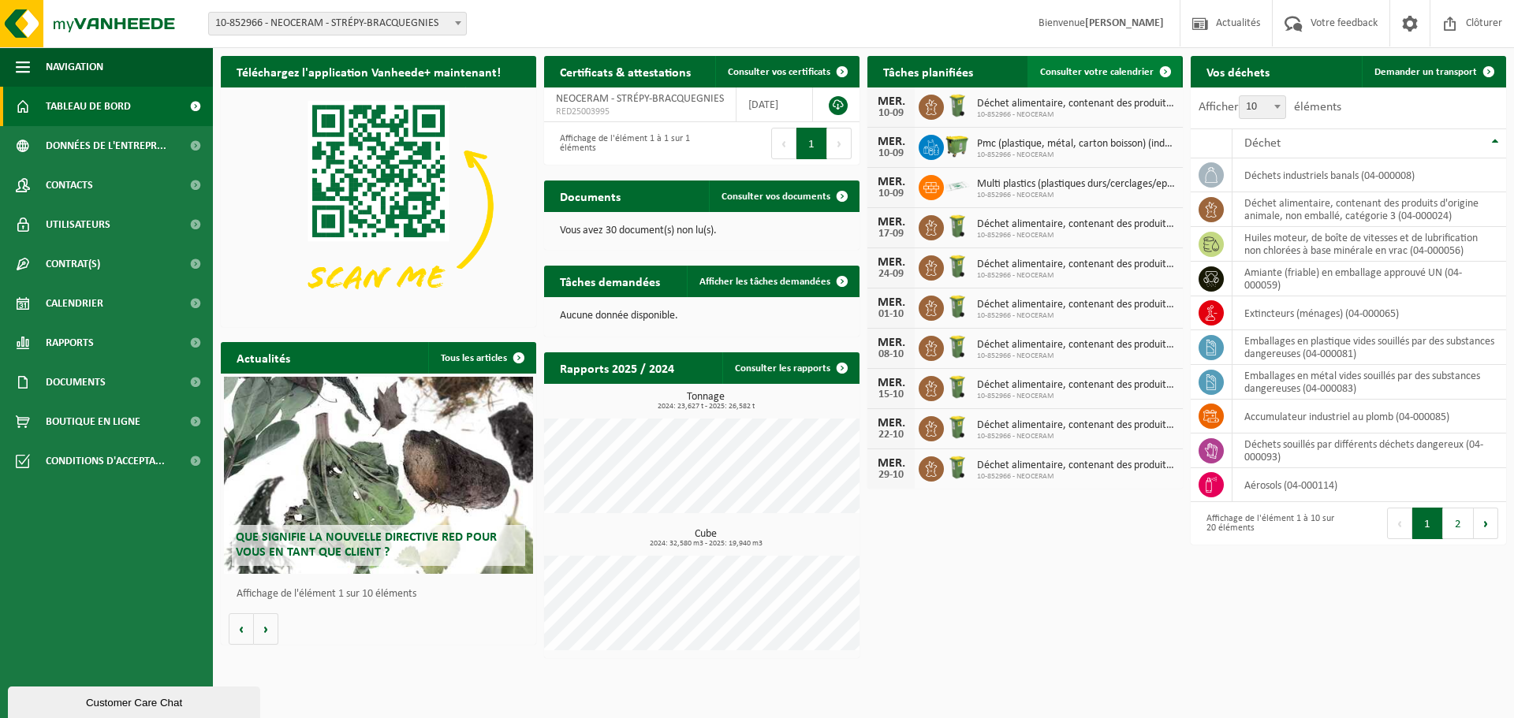
click at [1116, 73] on span "Consulter votre calendrier" at bounding box center [1097, 72] width 114 height 10
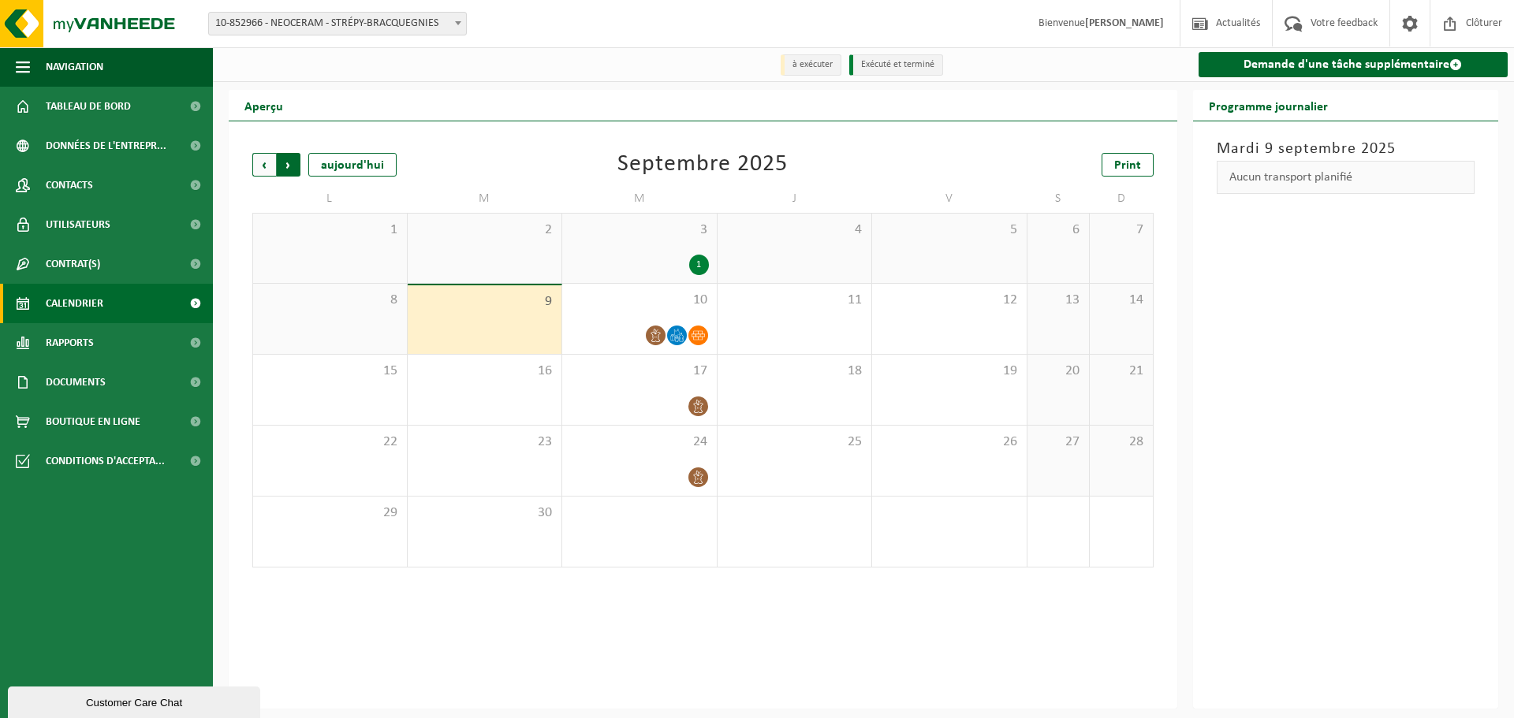
click at [256, 168] on span "Précédent" at bounding box center [264, 165] width 24 height 24
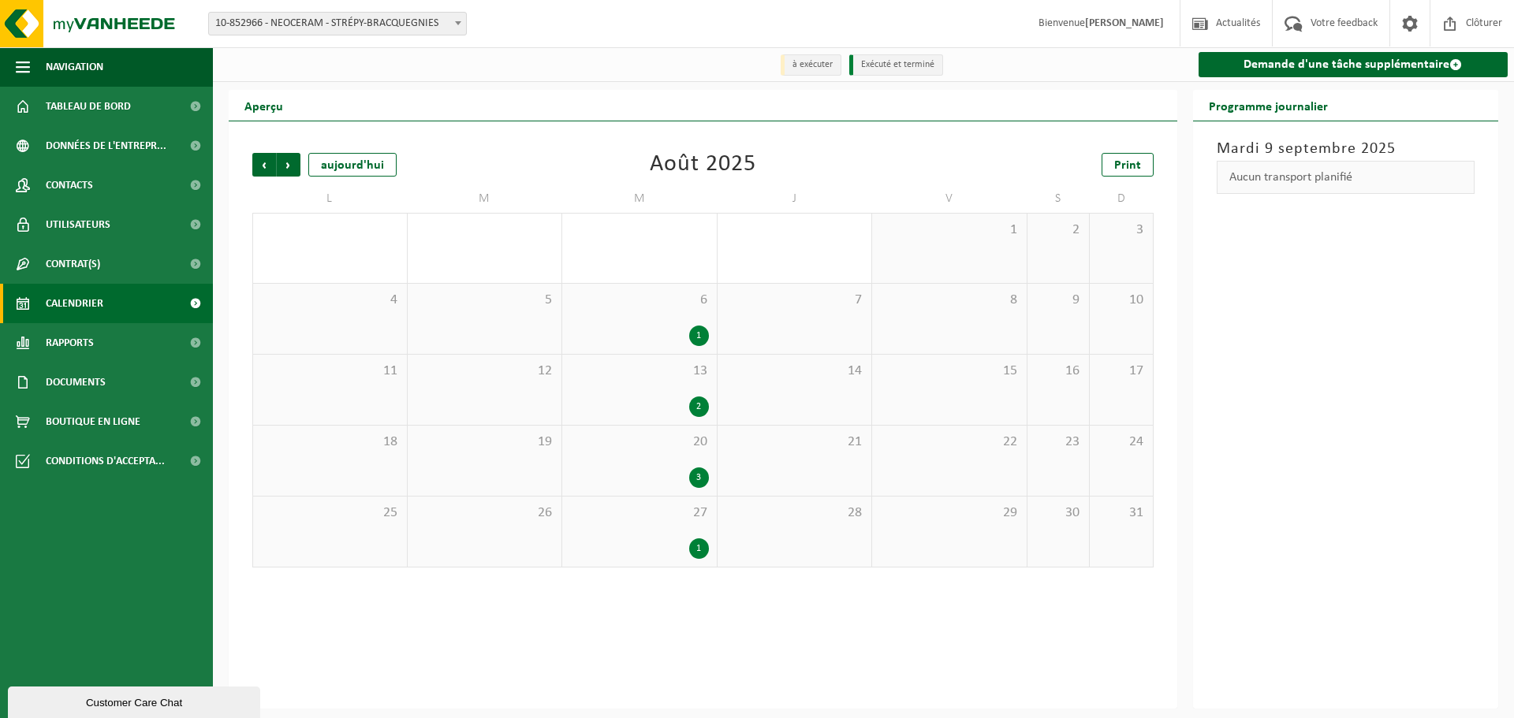
click at [699, 479] on div "3" at bounding box center [699, 478] width 20 height 21
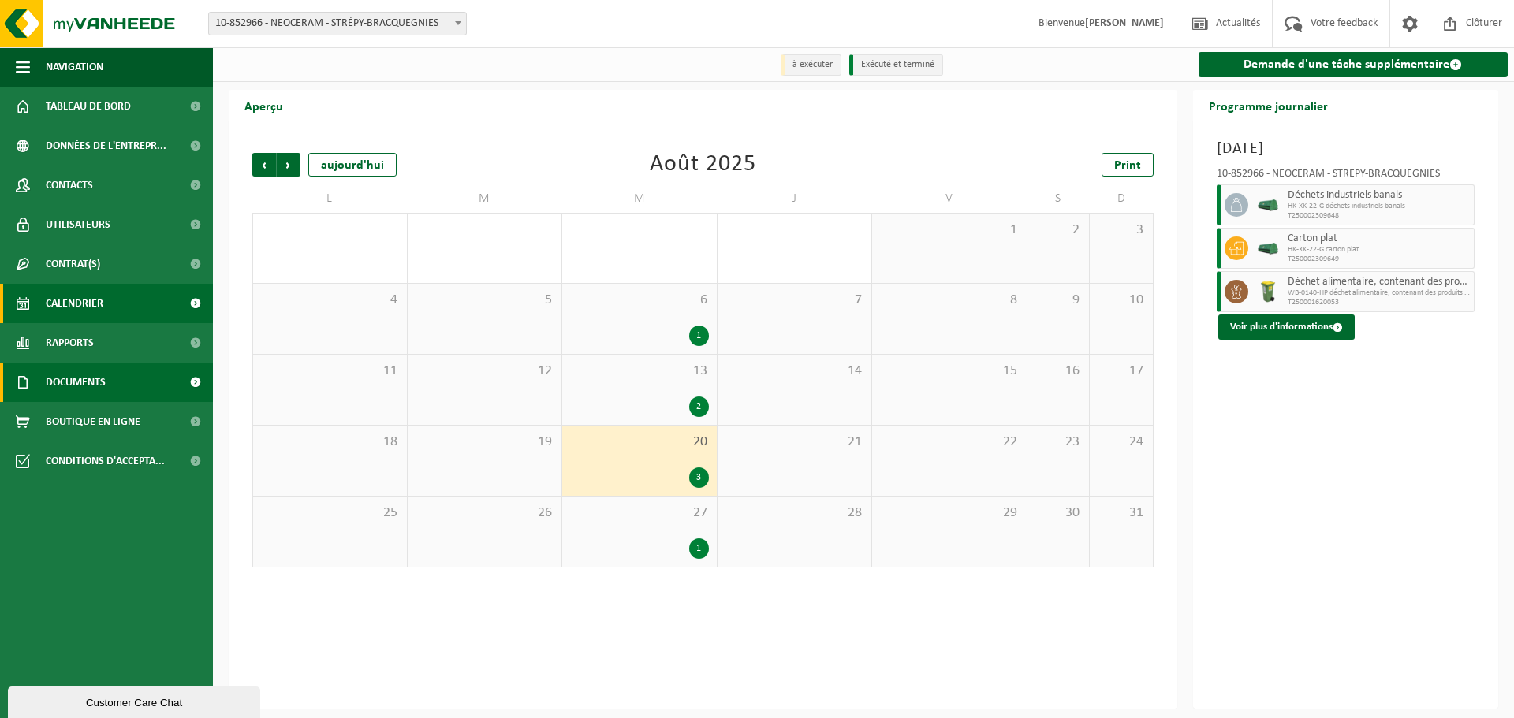
click at [76, 386] on span "Documents" at bounding box center [76, 382] width 60 height 39
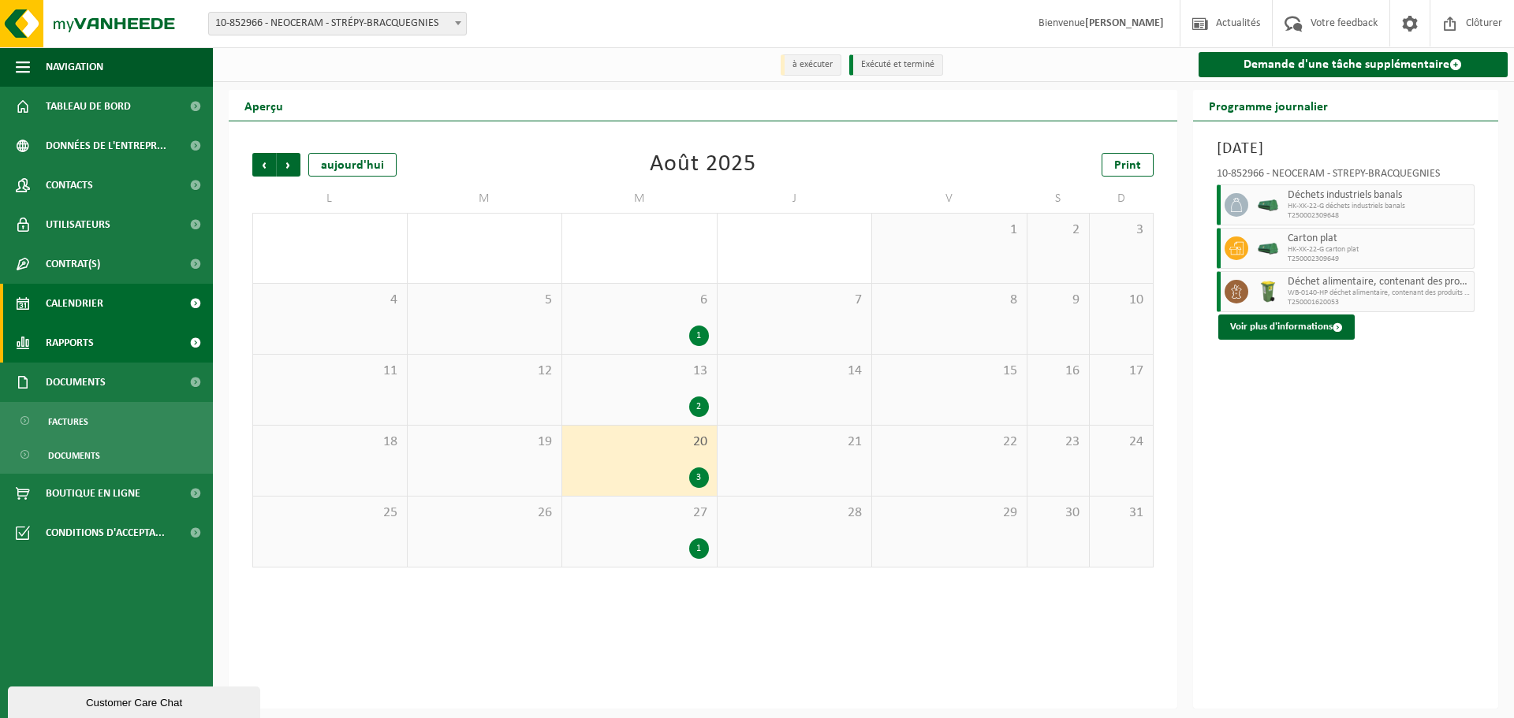
click at [92, 342] on span "Rapports" at bounding box center [70, 342] width 48 height 39
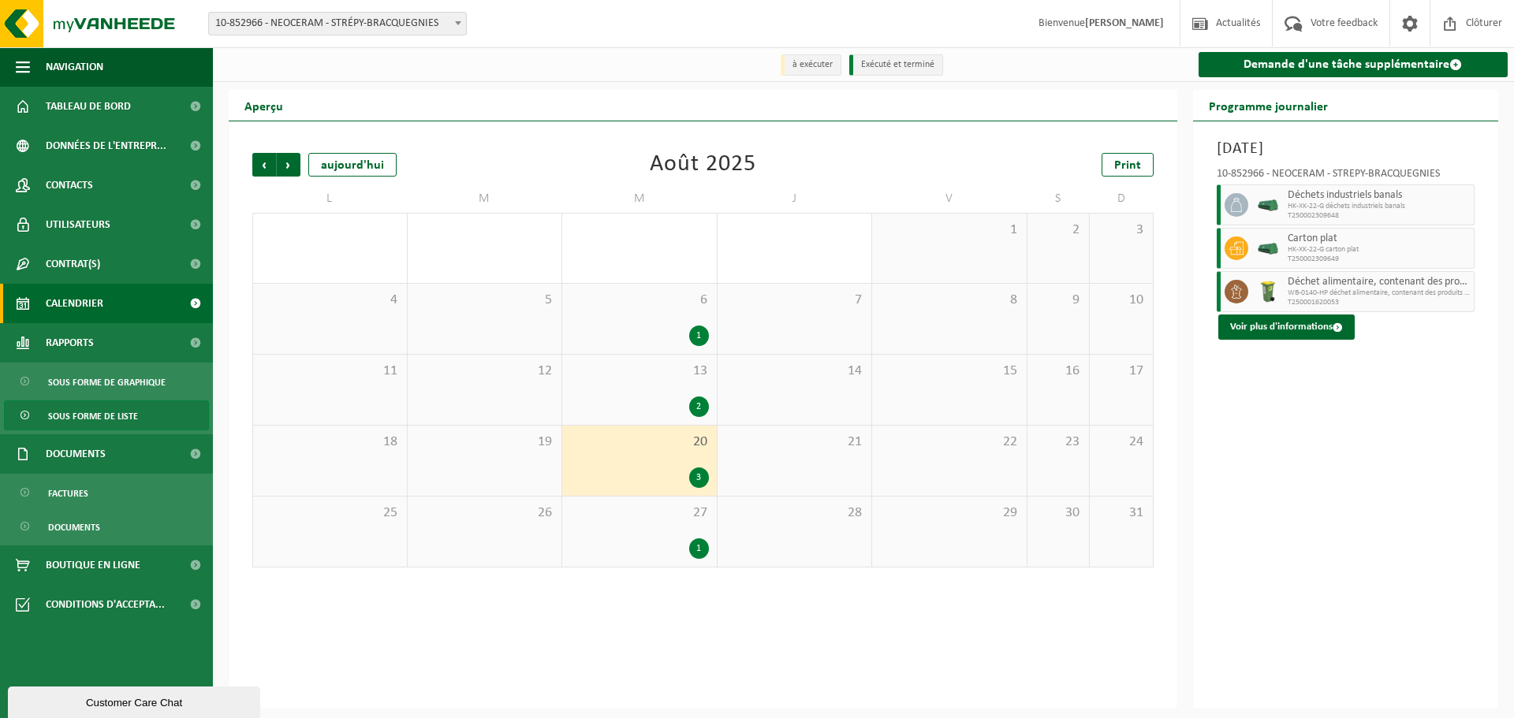
click at [97, 416] on span "Sous forme de liste" at bounding box center [93, 416] width 90 height 30
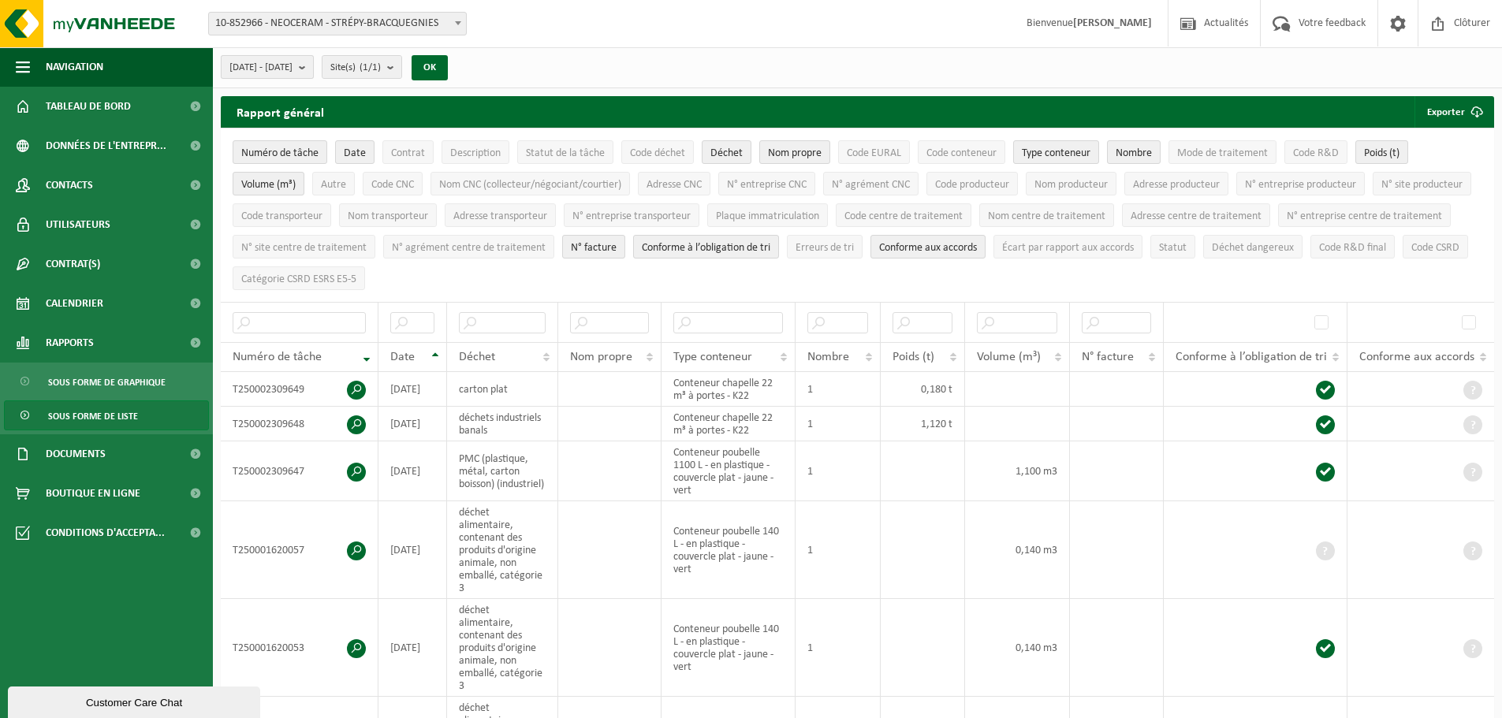
click at [313, 69] on b "submit" at bounding box center [306, 67] width 14 height 22
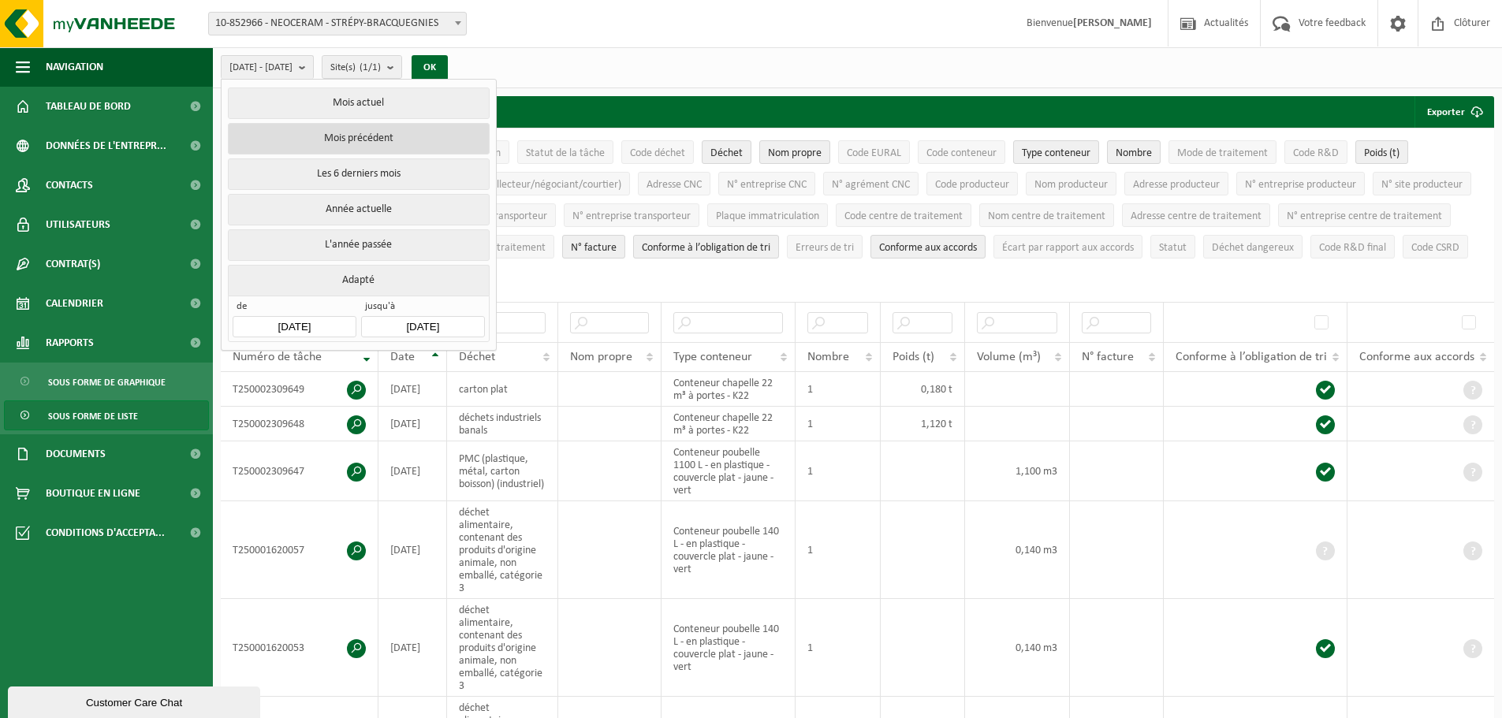
click at [365, 130] on button "Mois précédent" at bounding box center [358, 139] width 261 height 32
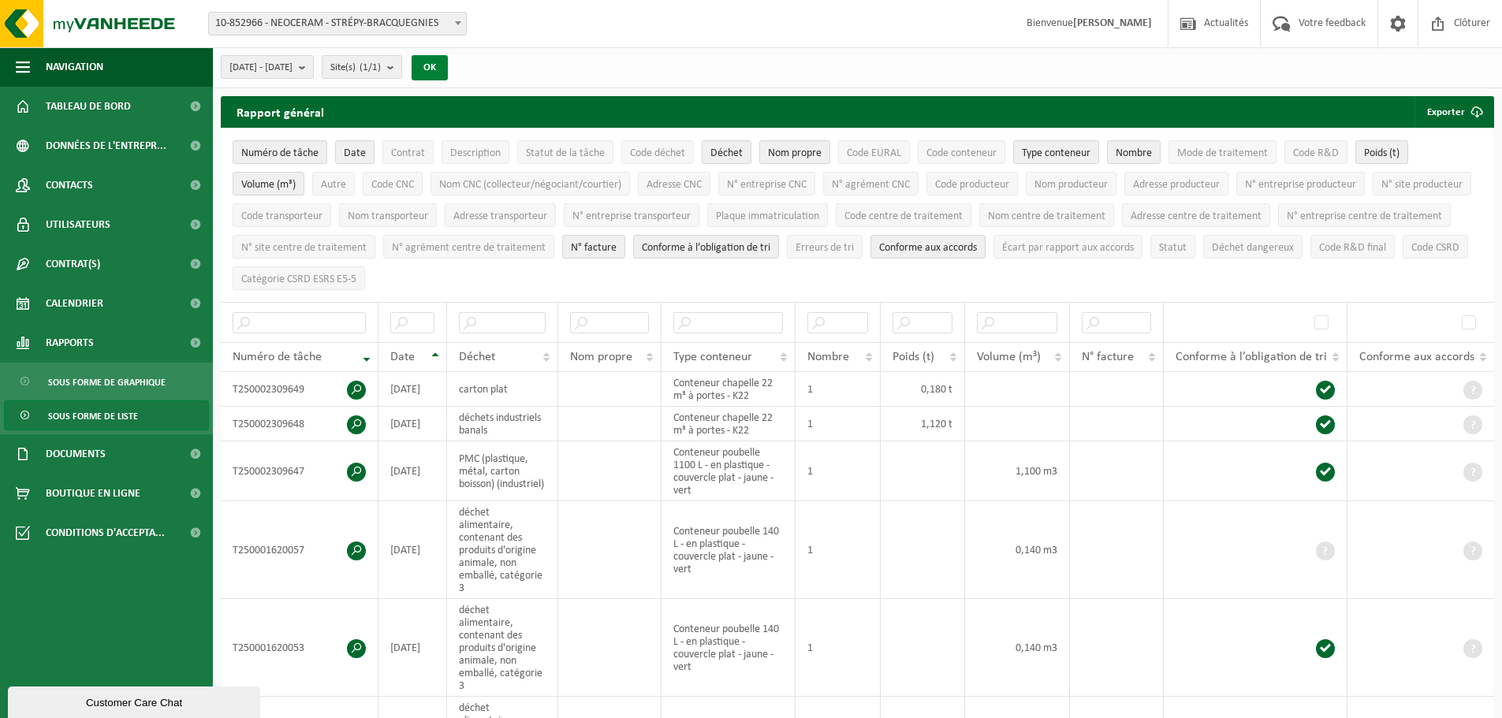
click at [448, 65] on button "OK" at bounding box center [430, 67] width 36 height 25
click at [360, 387] on span at bounding box center [356, 390] width 19 height 19
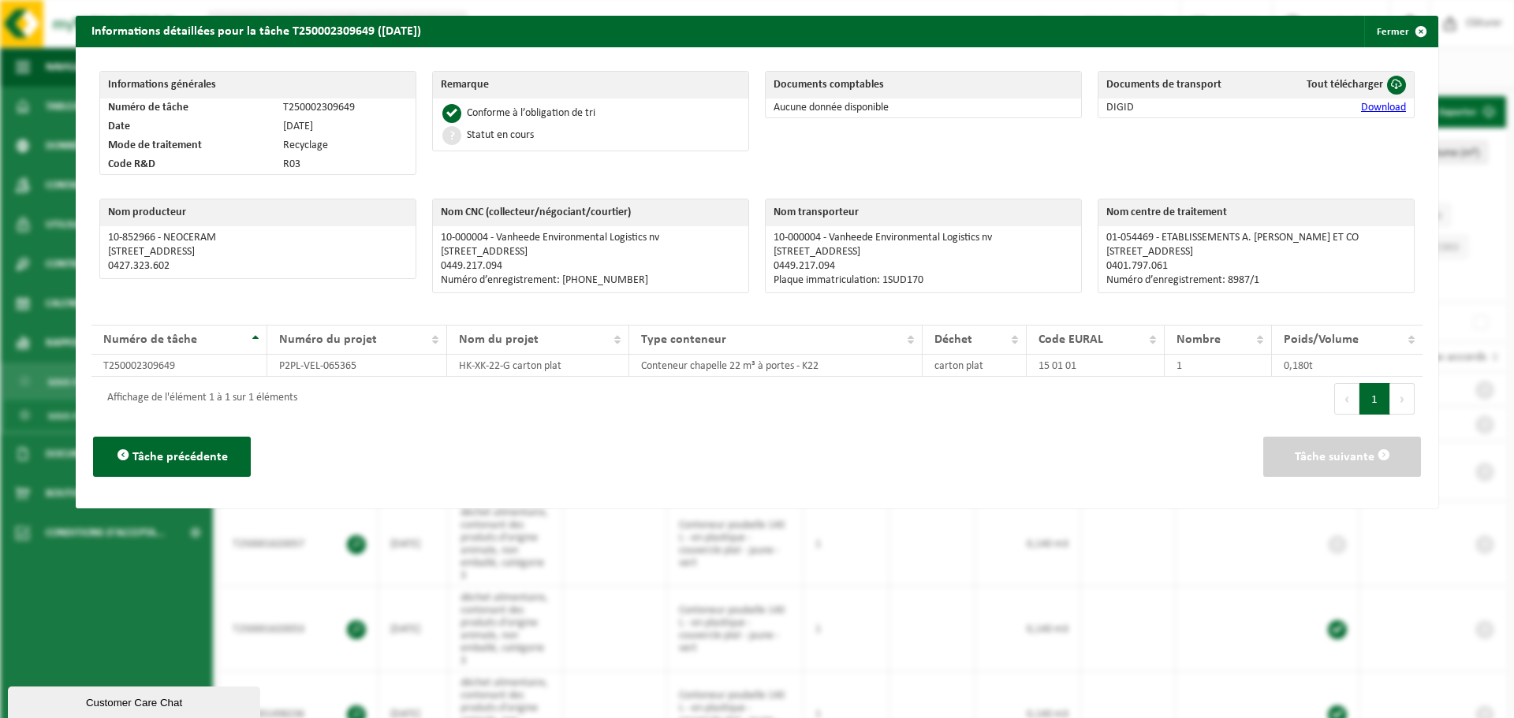
click at [1384, 106] on link "Download" at bounding box center [1383, 108] width 45 height 12
click at [1391, 27] on button "Fermer" at bounding box center [1400, 32] width 73 height 32
